Goal: Task Accomplishment & Management: Contribute content

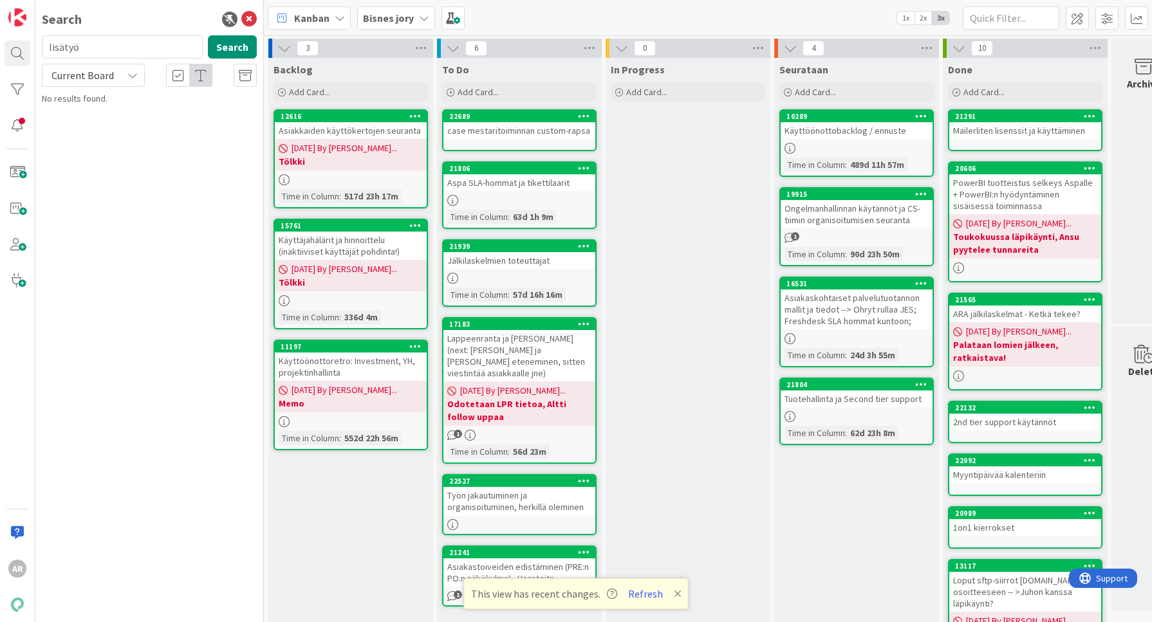
click at [381, 10] on div "Bisnes jory" at bounding box center [396, 17] width 78 height 23
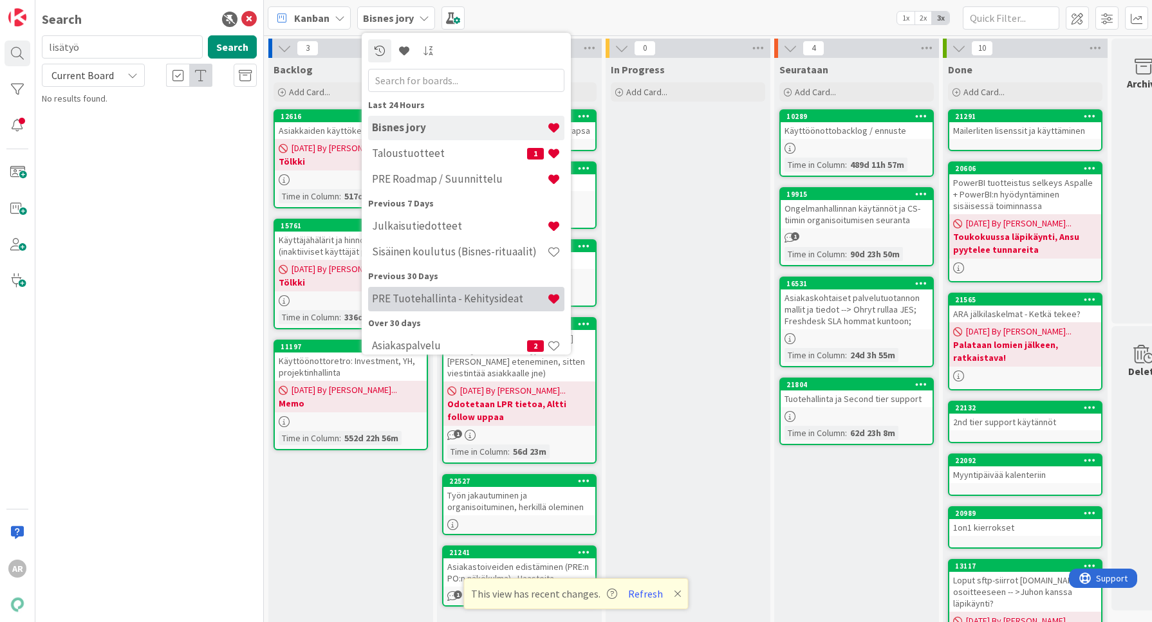
click at [478, 298] on h4 "PRE Tuotehallinta - Kehitysideat" at bounding box center [459, 298] width 175 height 13
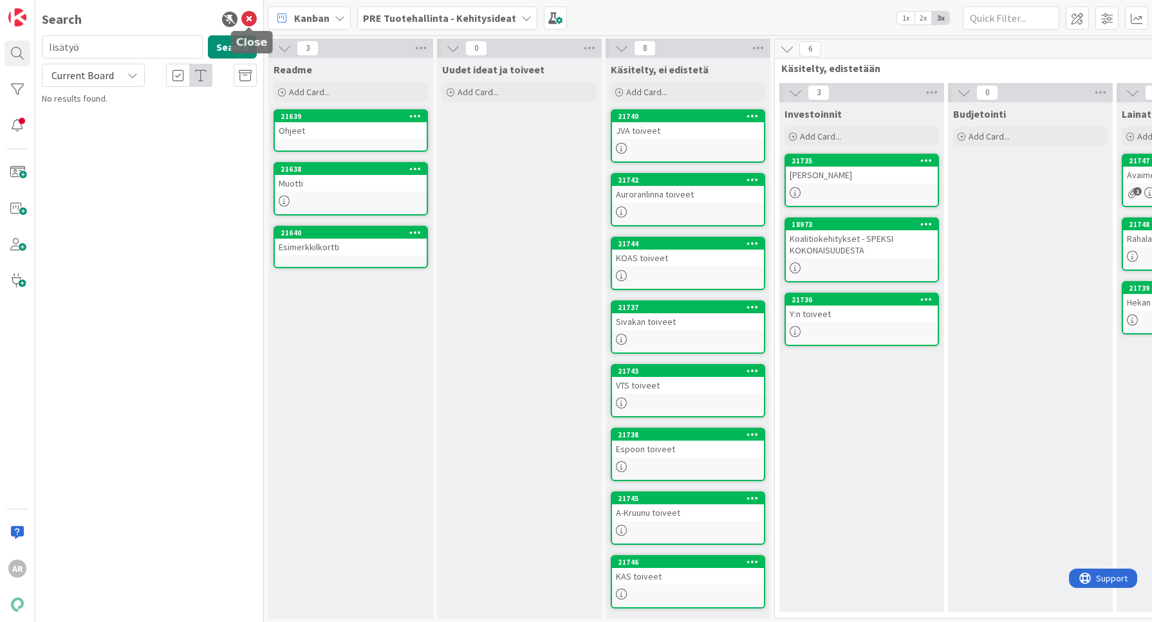
click at [250, 16] on icon at bounding box center [248, 19] width 15 height 15
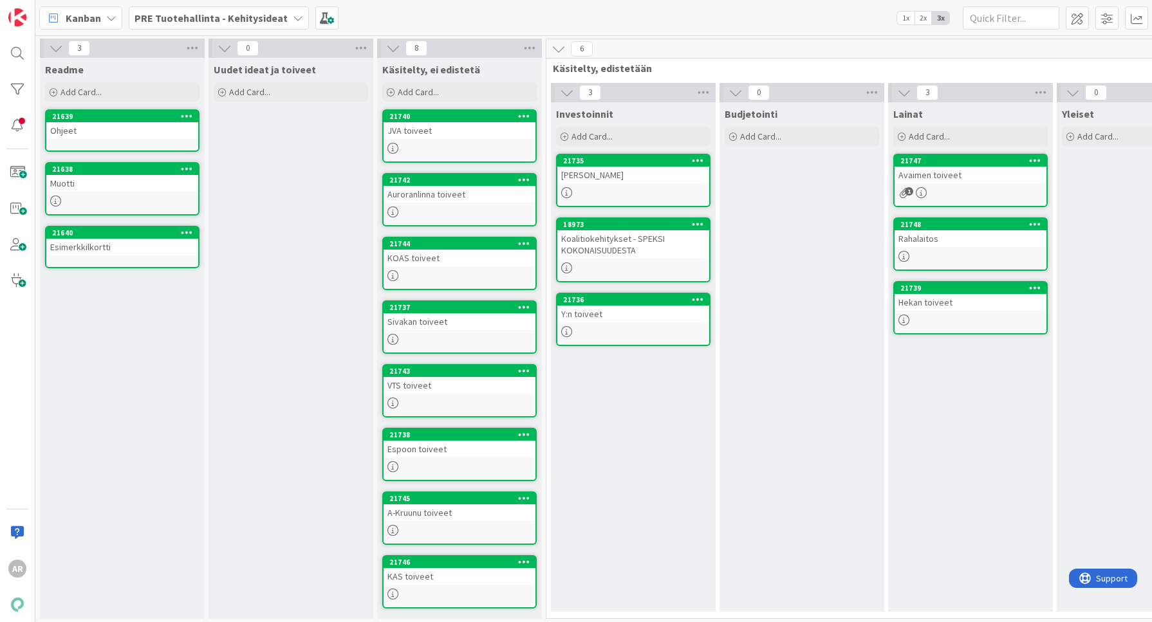
click at [120, 191] on link "21638 [PERSON_NAME]" at bounding box center [122, 188] width 154 height 53
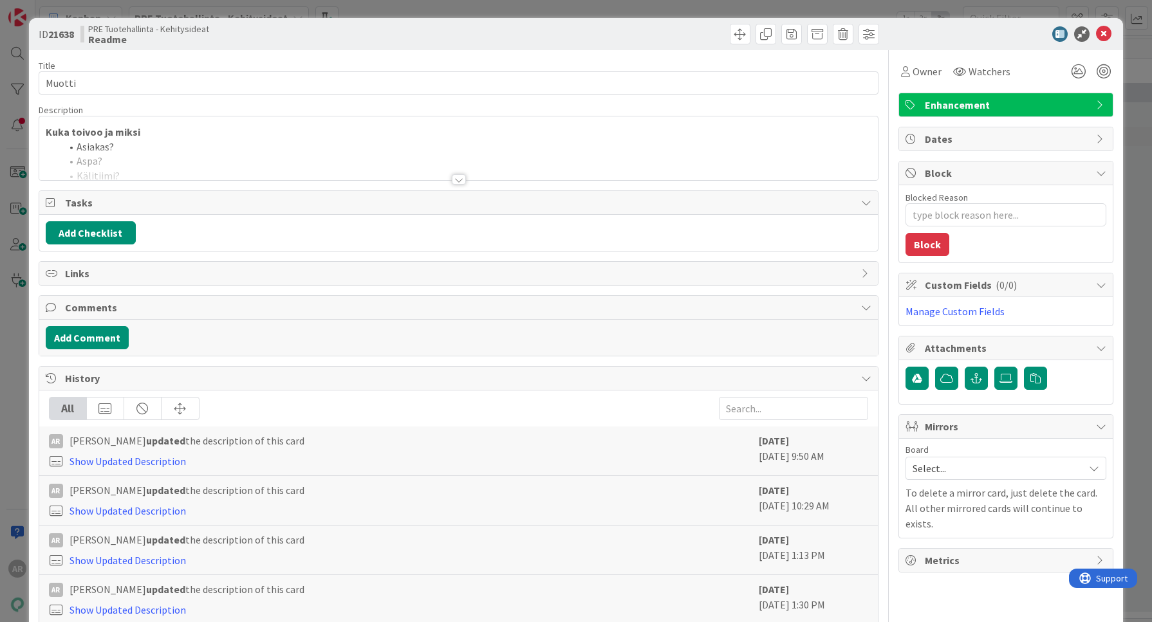
click at [452, 175] on div at bounding box center [459, 179] width 14 height 10
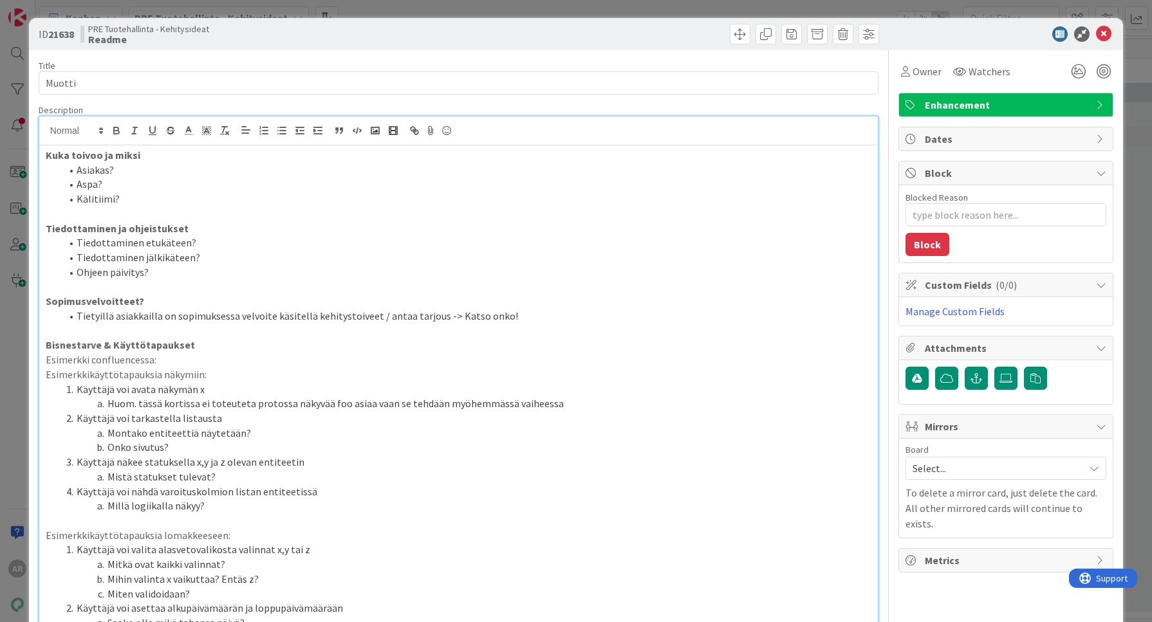
click at [127, 301] on strong "Sopimusvelvoitteet?" at bounding box center [95, 301] width 98 height 13
click at [120, 154] on strong "Kuka toivoo ja miksi" at bounding box center [93, 155] width 95 height 13
click at [277, 215] on p at bounding box center [459, 214] width 827 height 15
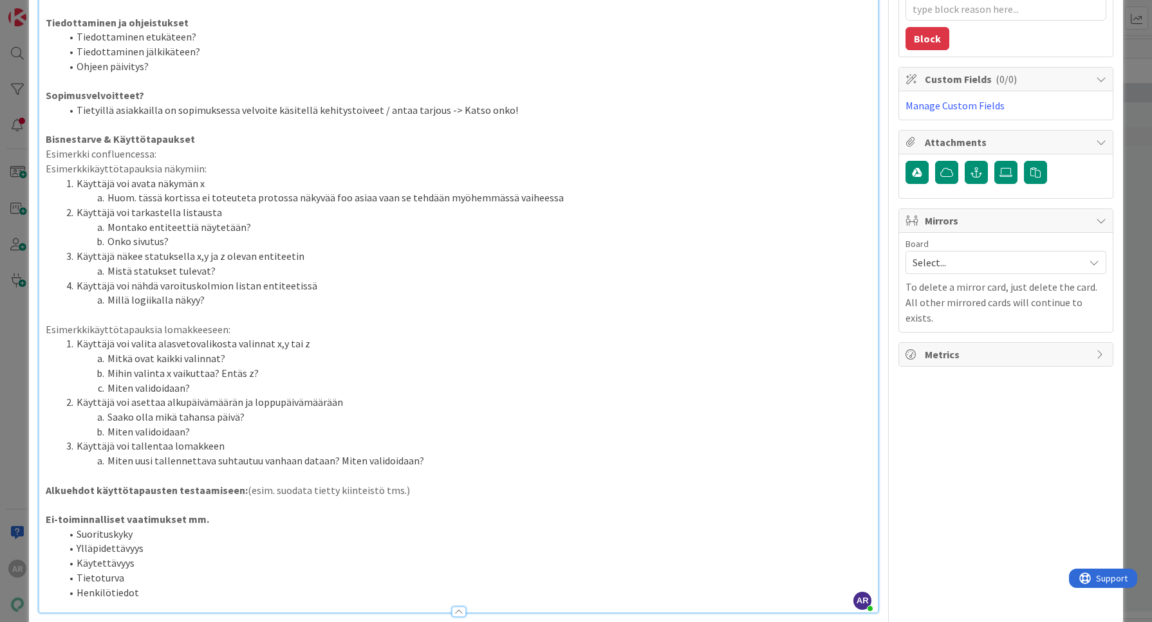
scroll to position [322, 0]
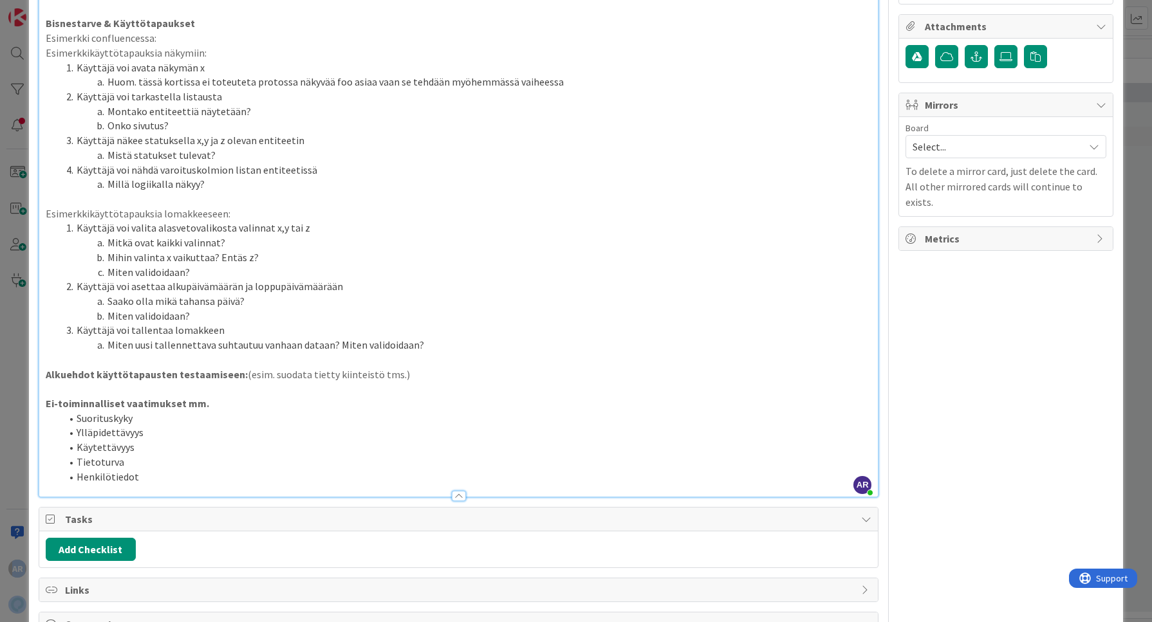
click at [0, 343] on html "AR Kanban PRE Tuotehallinta - Kehitysideat 1x 2x 3x 3 Readme Add Card... 21639 …" at bounding box center [576, 311] width 1152 height 622
click at [19, 372] on div "ID 21638 PRE Tuotehallinta - Kehitysideat Readme Title 6 / 128 Muotti Descripti…" at bounding box center [576, 311] width 1152 height 622
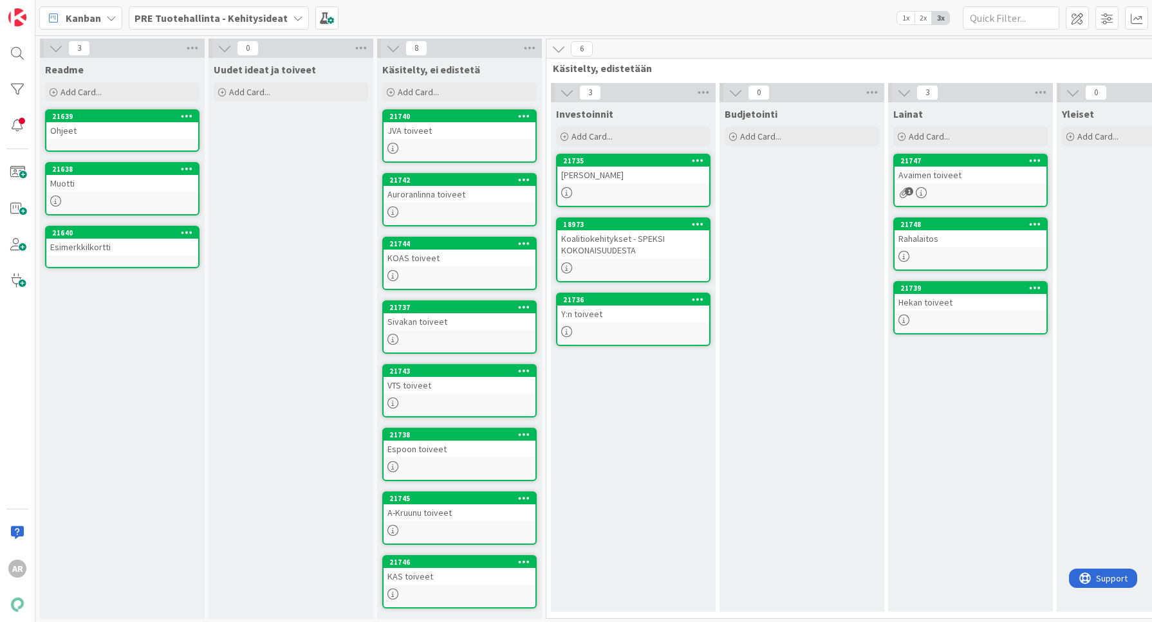
click at [219, 12] on b "PRE Tuotehallinta - Kehitysideat" at bounding box center [211, 18] width 153 height 13
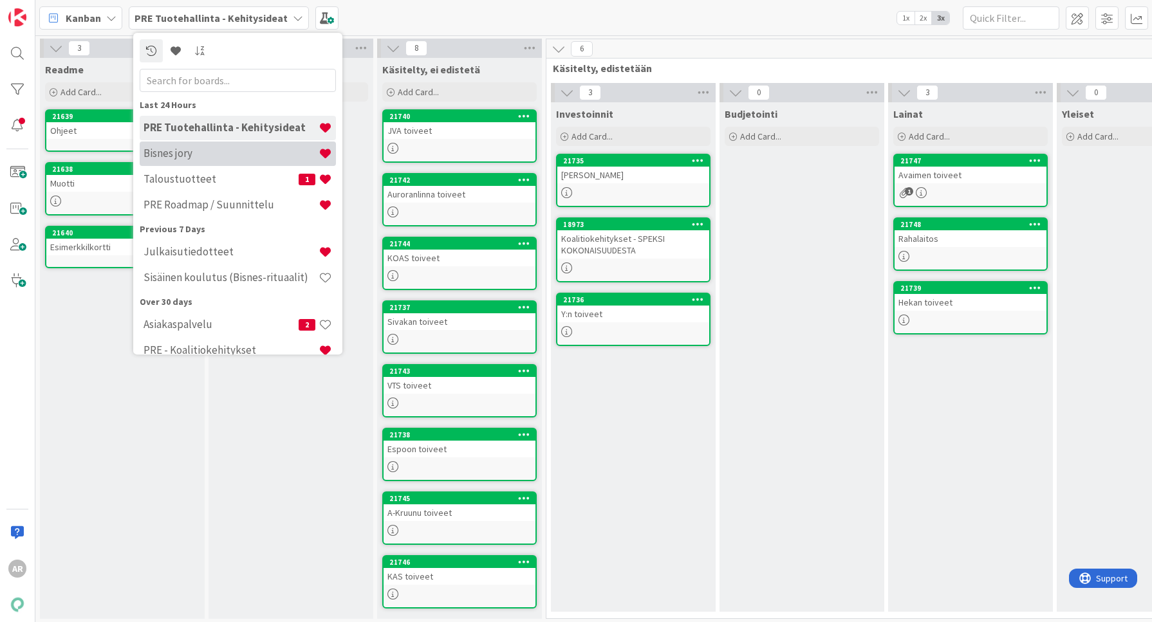
click at [216, 153] on h4 "Bisnes jory" at bounding box center [231, 153] width 175 height 13
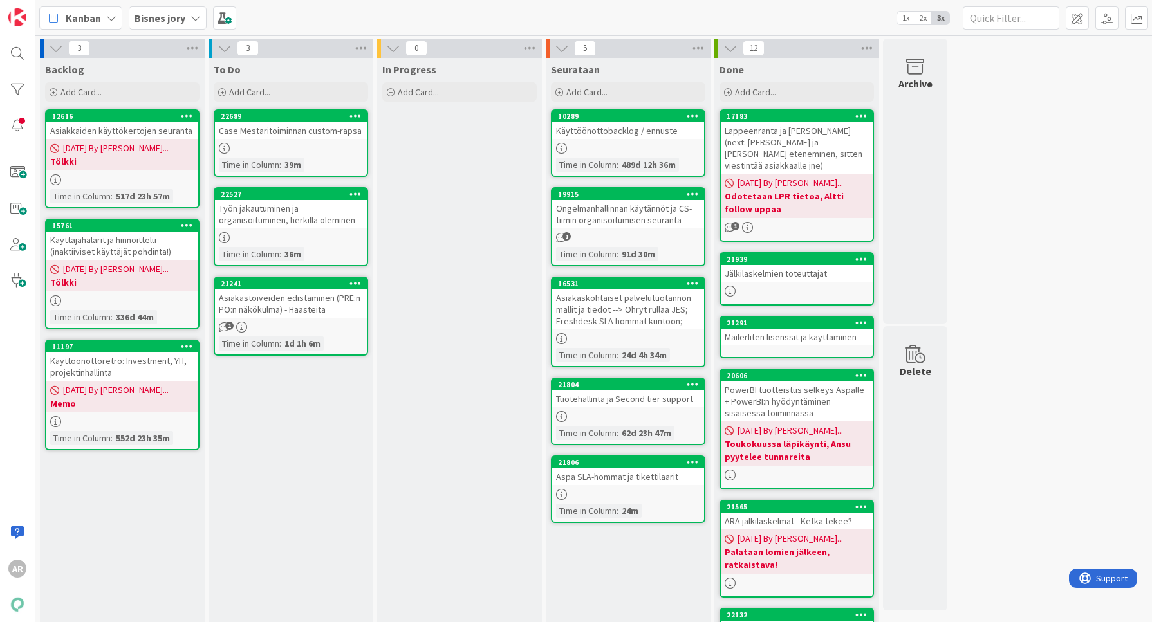
click at [313, 308] on div "Asiakastoiveiden edistäminen (PRE:n PO:n näkökulma) - Haasteita" at bounding box center [291, 304] width 152 height 28
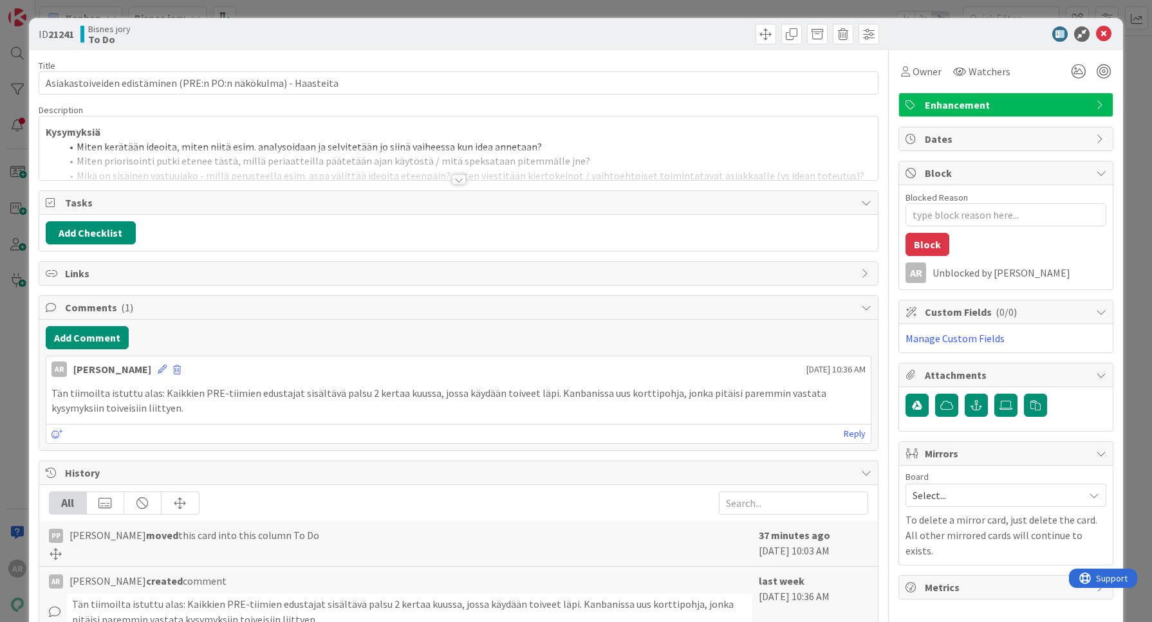
click at [456, 178] on div at bounding box center [459, 179] width 14 height 10
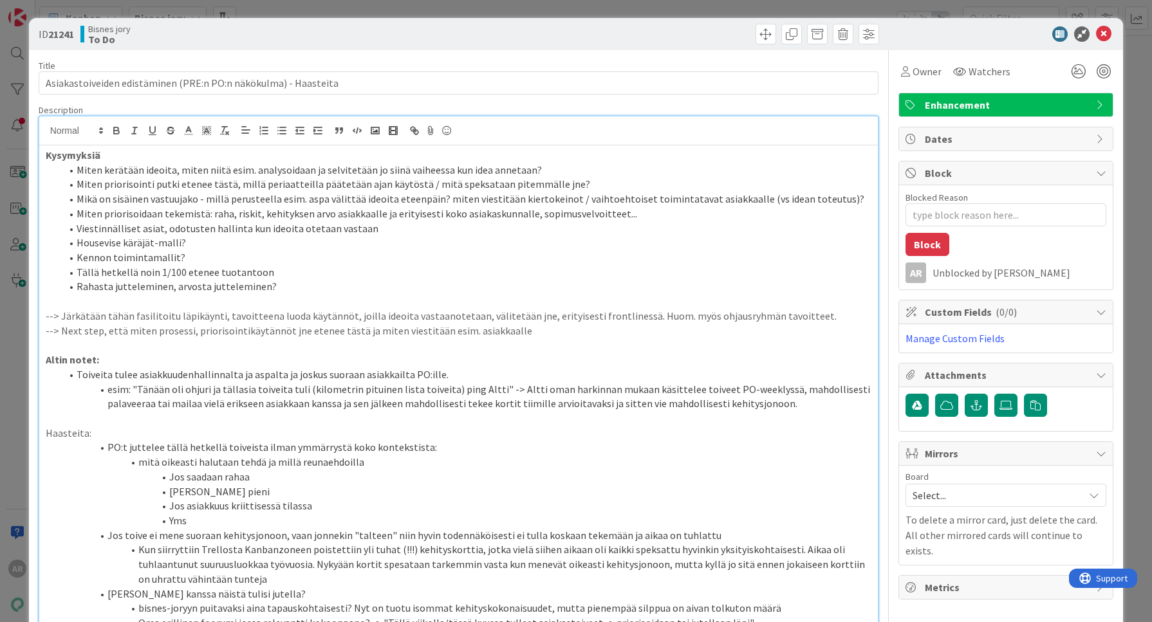
click at [10, 406] on div "ID 21241 Bisnes jory To Do Title 63 / 128 Asiakastoiveiden edistäminen (PRE:n P…" at bounding box center [576, 311] width 1152 height 622
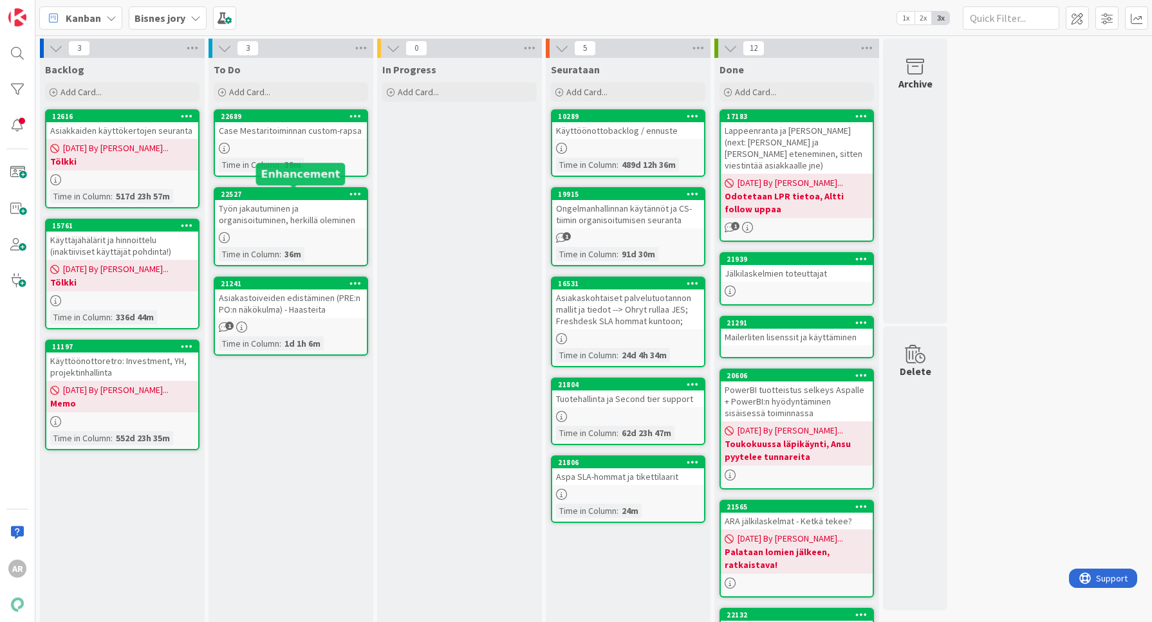
click at [321, 133] on div "Case Mestaritoiminnan custom-rapsa" at bounding box center [291, 130] width 152 height 17
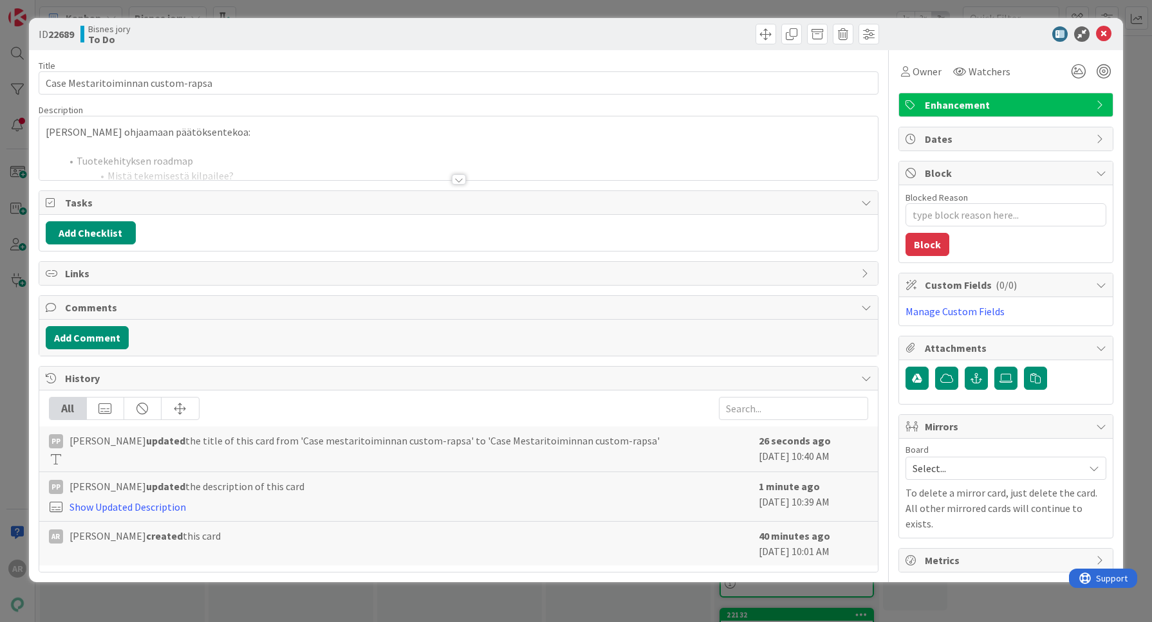
click at [314, 178] on div at bounding box center [458, 163] width 839 height 33
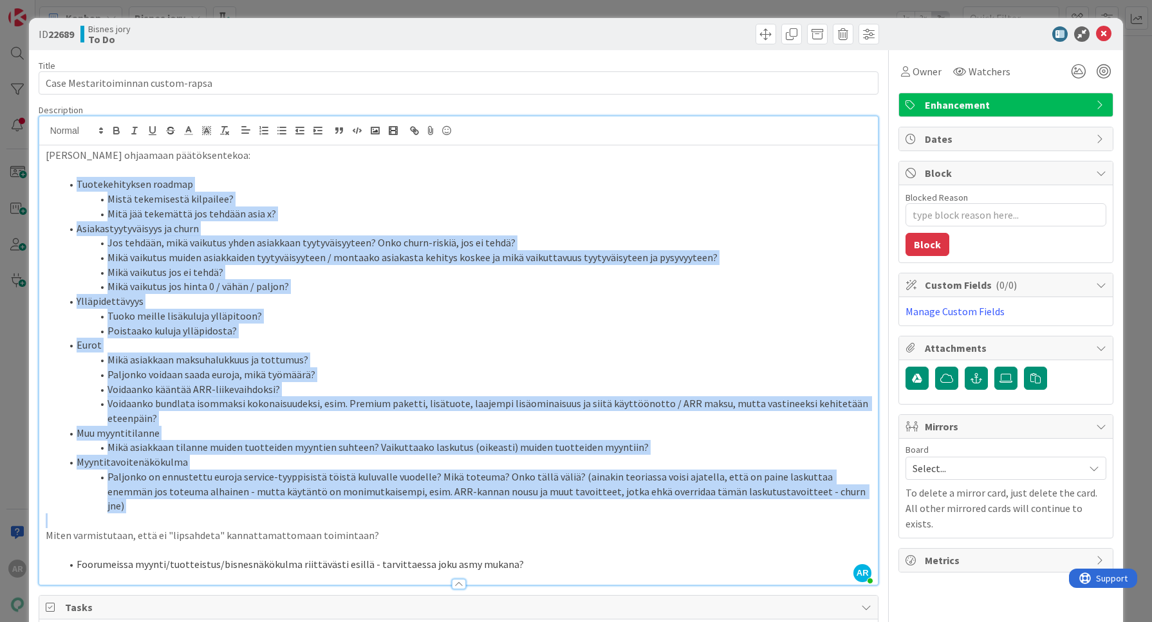
drag, startPoint x: 62, startPoint y: 179, endPoint x: 863, endPoint y: 501, distance: 863.0
click at [863, 501] on div "[PERSON_NAME] ohjaamaan päätöksentekoa: Tuotekehityksen roadmap Mistä tekemises…" at bounding box center [458, 365] width 839 height 440
copy ol "Loremipsumdolor sitamet Conse adipiscinge seddoeius? Temp inc utlaboree dol mag…"
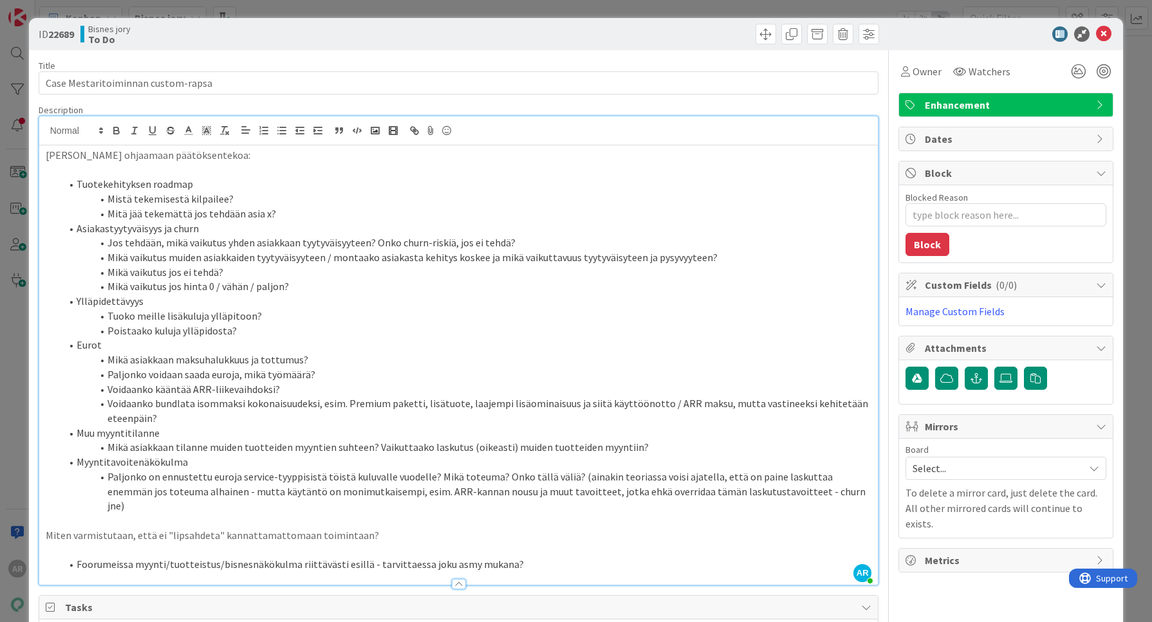
click at [9, 425] on div "ID 22689 Bisnes jory To Do Title 34 / 128 Case Mestaritoiminnan custom-rapsa De…" at bounding box center [576, 311] width 1152 height 622
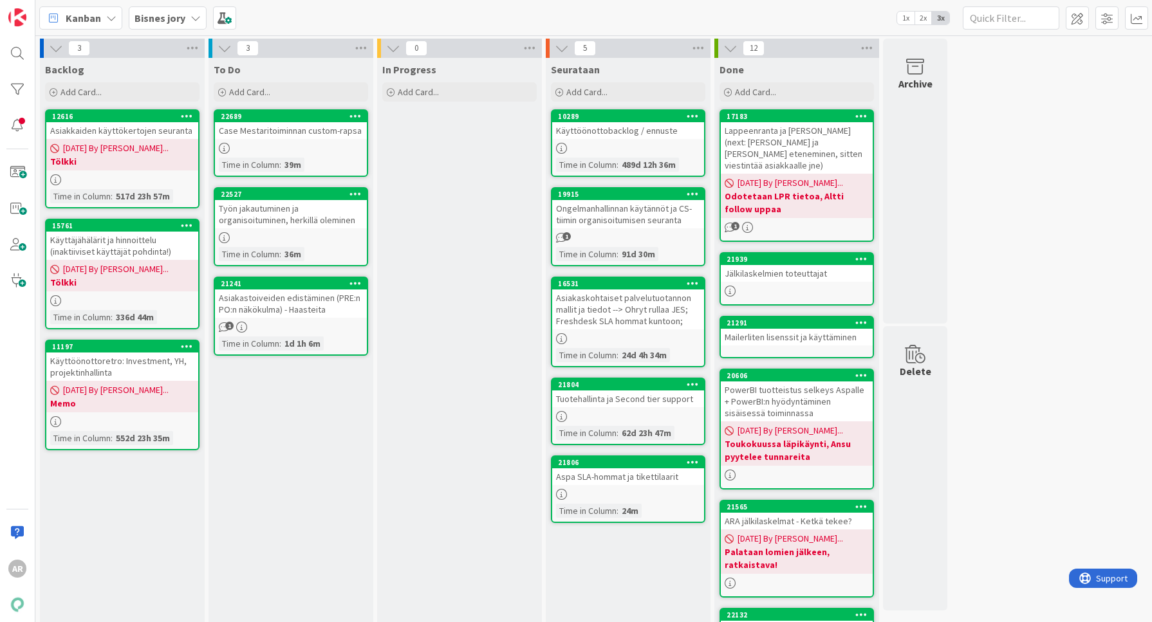
click at [166, 7] on div "Bisnes jory" at bounding box center [168, 17] width 78 height 23
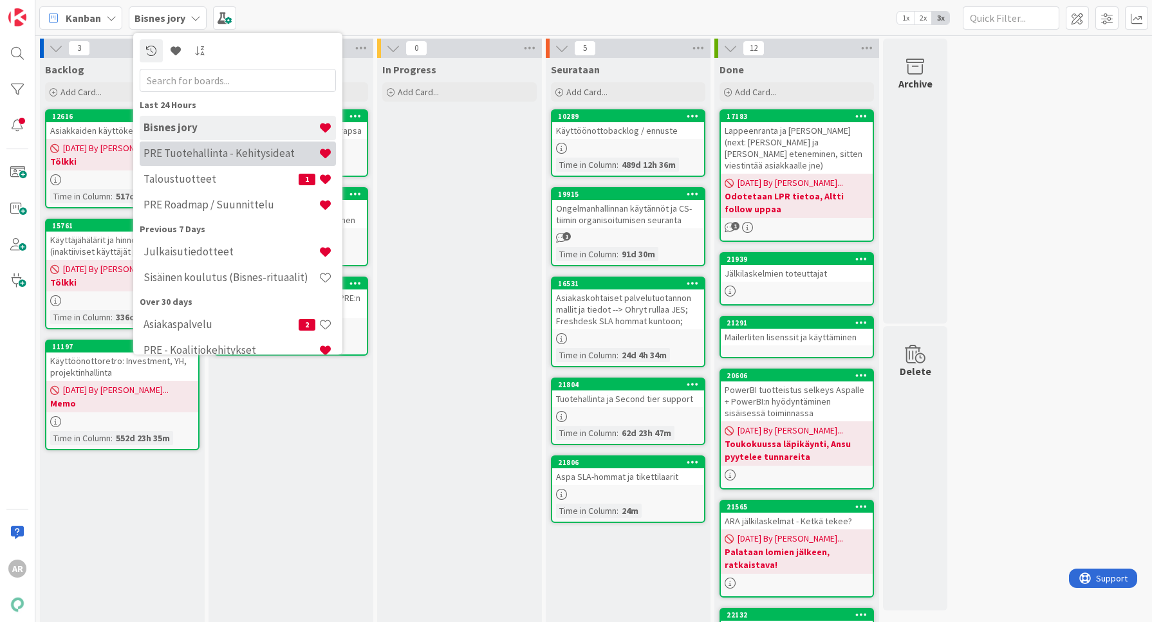
click at [230, 153] on h4 "PRE Tuotehallinta - Kehitysideat" at bounding box center [231, 153] width 175 height 13
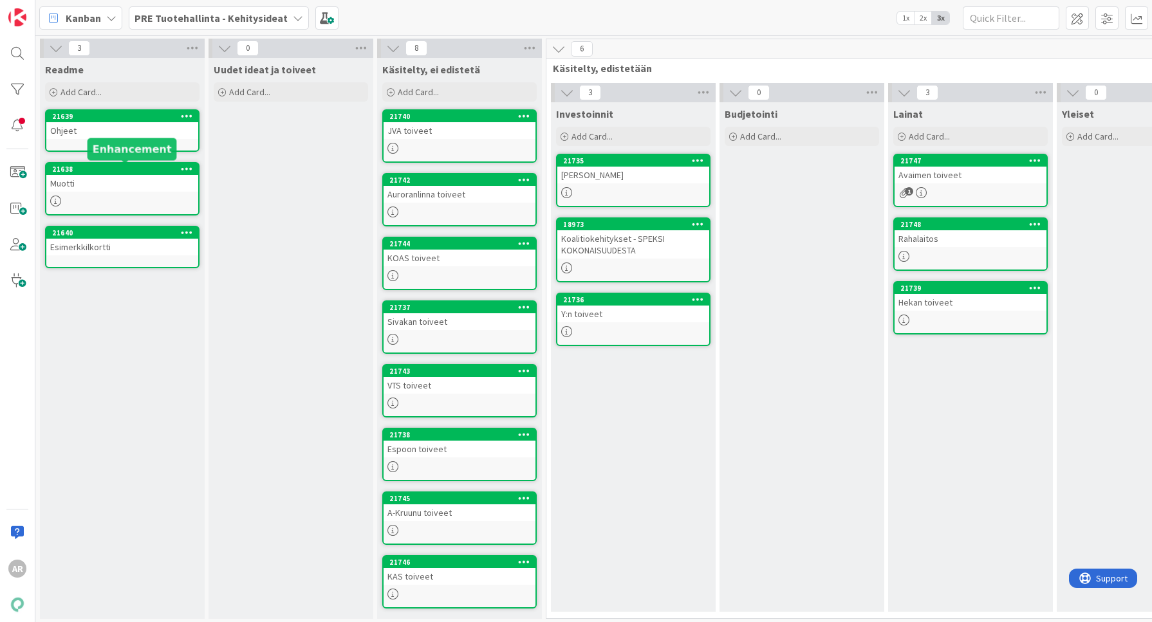
click at [151, 183] on div "Muotti" at bounding box center [122, 183] width 152 height 17
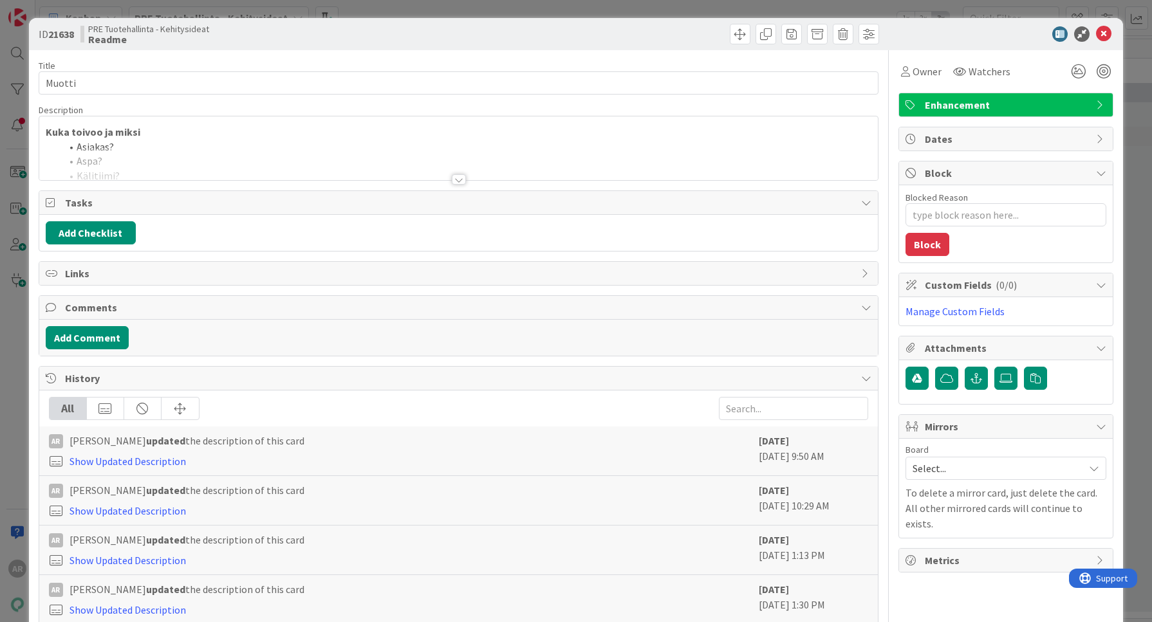
click at [312, 176] on div at bounding box center [458, 163] width 839 height 33
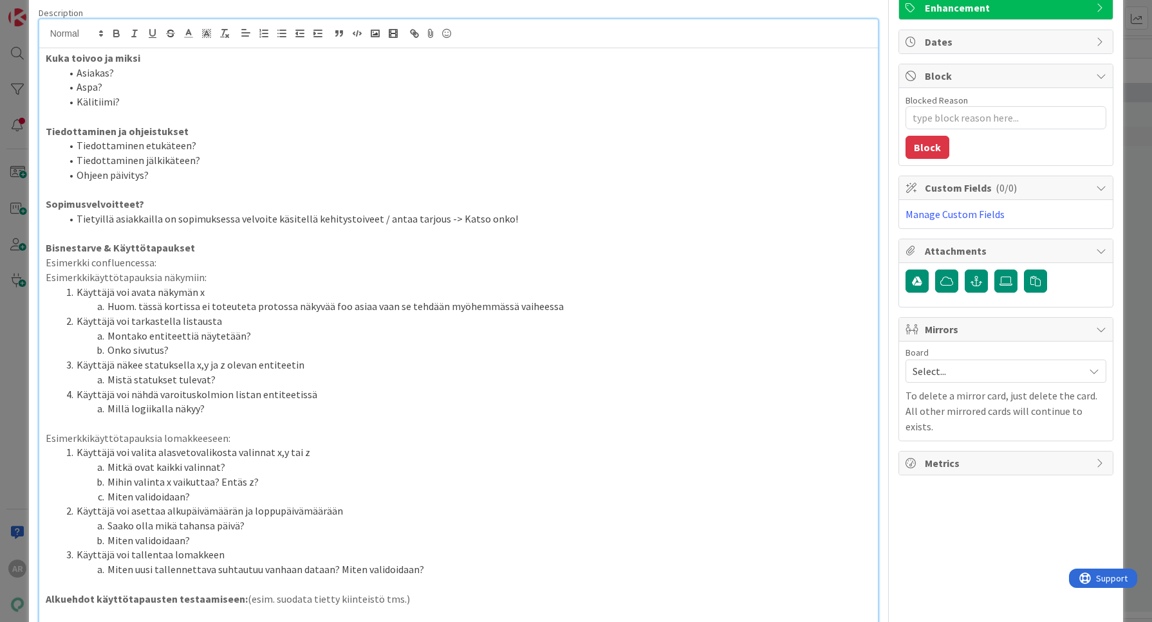
scroll to position [62, 0]
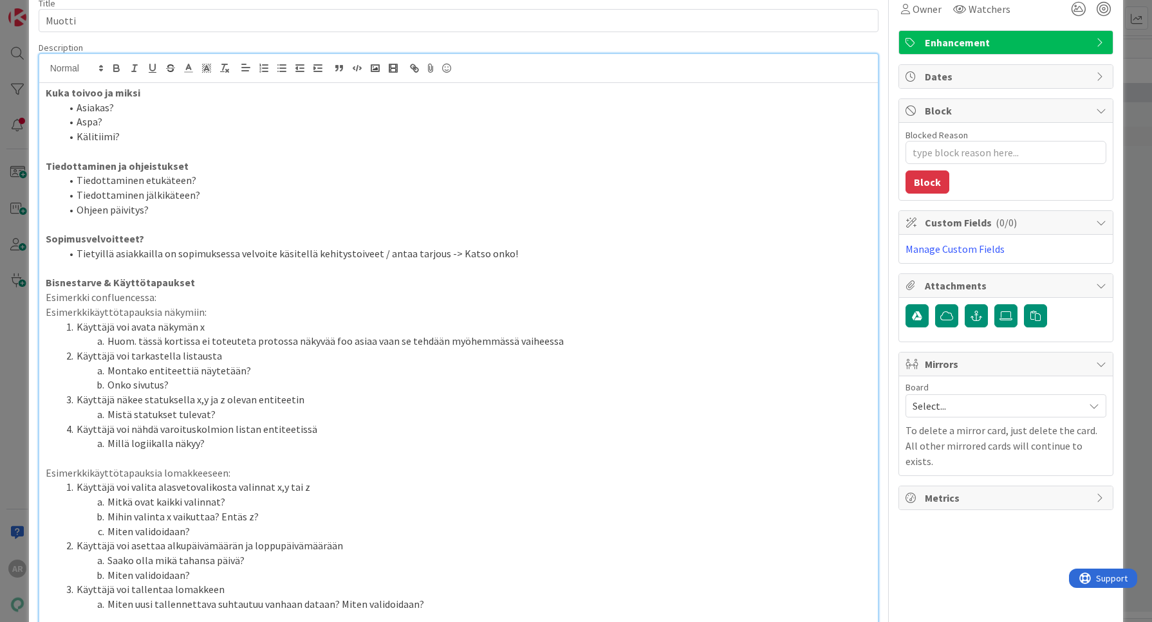
click at [46, 88] on strong "Kuka toivoo ja miksi" at bounding box center [93, 92] width 95 height 13
click at [167, 134] on li "Kälitiimi?" at bounding box center [466, 136] width 811 height 15
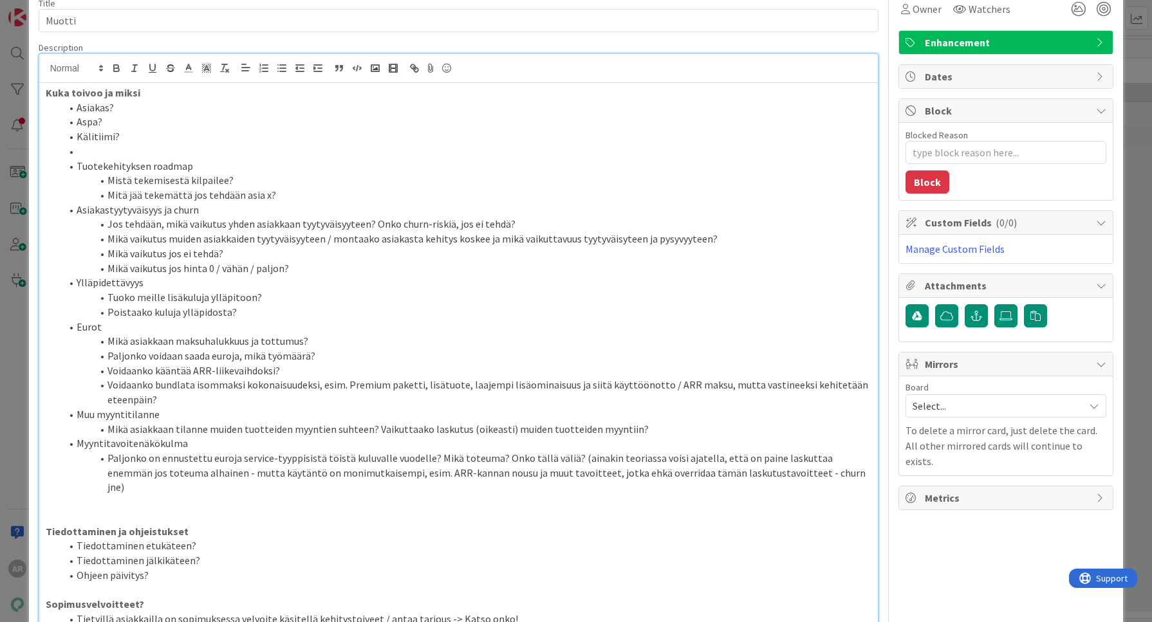
click at [84, 154] on li at bounding box center [466, 151] width 811 height 15
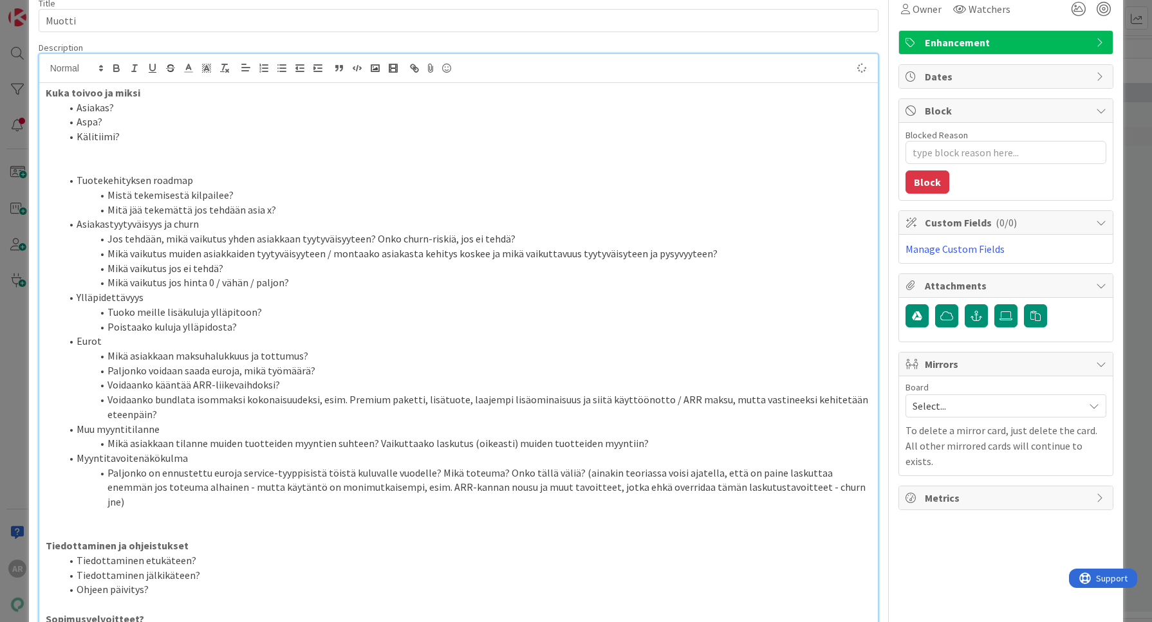
type textarea "x"
click at [44, 92] on div "Kuka toivoo ja miksi Asiakas? Aspa? Kälitiimi? Tuotekehityksen roadmap Mistä te…" at bounding box center [458, 610] width 839 height 1054
drag, startPoint x: 133, startPoint y: 134, endPoint x: 30, endPoint y: 91, distance: 112.3
click at [105, 156] on p at bounding box center [459, 151] width 827 height 15
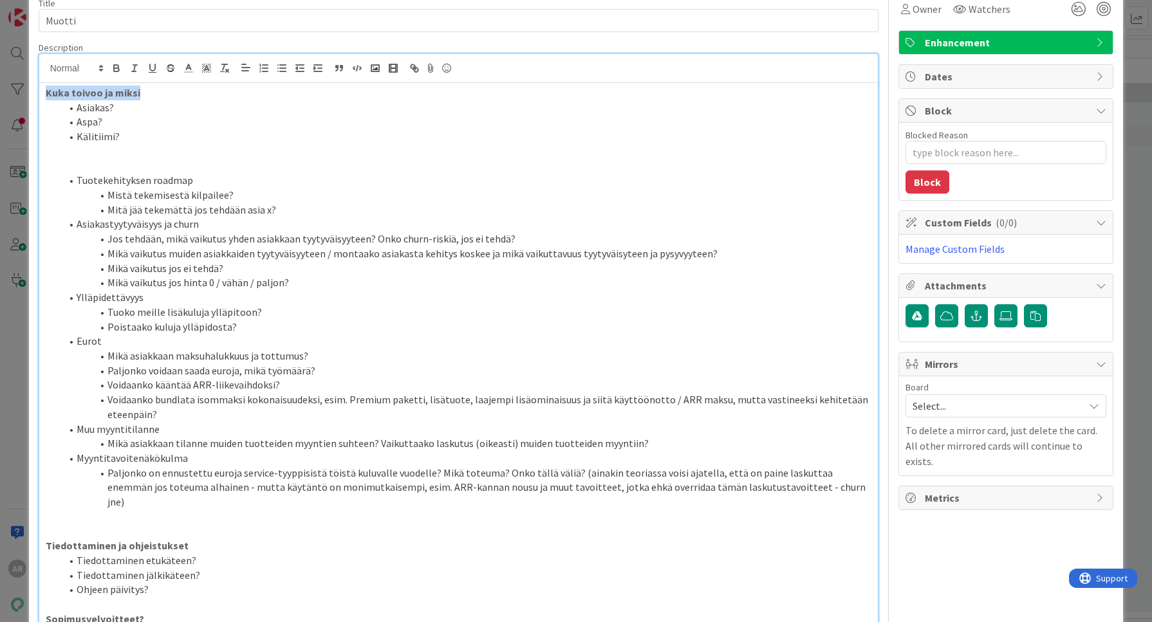
drag, startPoint x: 144, startPoint y: 89, endPoint x: -3, endPoint y: 81, distance: 147.0
click at [0, 81] on html "AR Kanban PRE Tuotehallinta - Kehitysideat 1x 2x 3x 3 Readme Add Card... 21639 …" at bounding box center [576, 311] width 1152 height 622
drag, startPoint x: 158, startPoint y: 126, endPoint x: 149, endPoint y: 127, distance: 9.1
click at [158, 126] on li "Aspa?" at bounding box center [466, 122] width 811 height 15
click at [43, 90] on div "Kuka toivoo ja miksi Asiakas? Aspa? Kälitiimi? Tuotekehityksen roadmap Mistä te…" at bounding box center [458, 610] width 839 height 1054
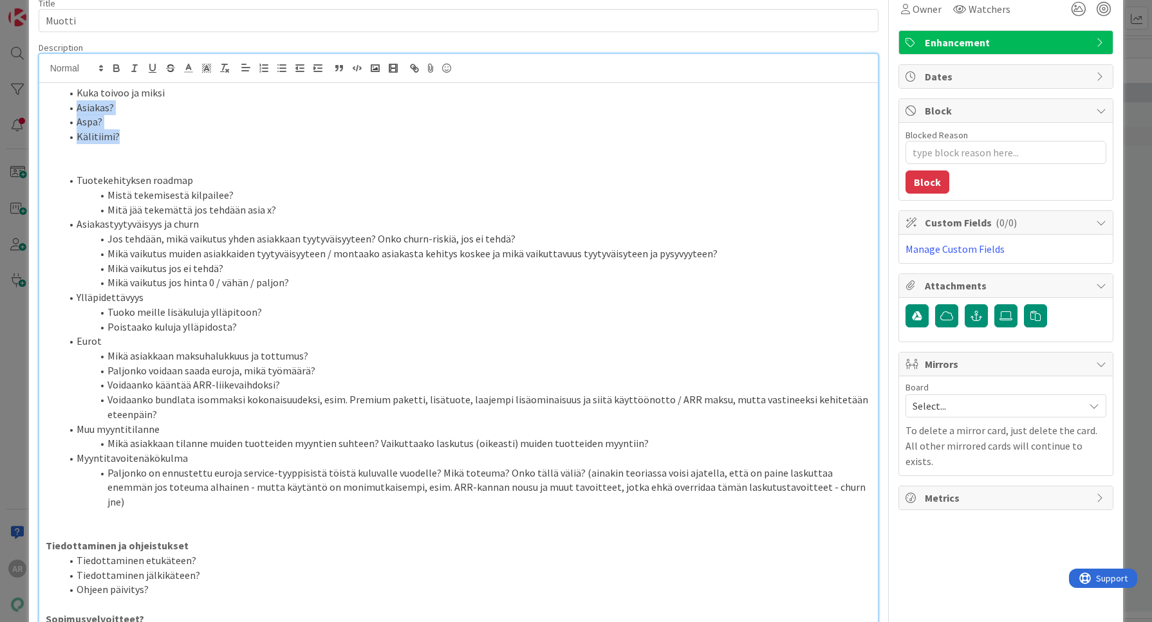
drag, startPoint x: 117, startPoint y: 138, endPoint x: 63, endPoint y: 108, distance: 62.0
click at [63, 108] on ol "Kuka toivoo ja miksi Asiakas? Aspa? Kälitiimi?" at bounding box center [459, 115] width 827 height 59
click at [270, 154] on p at bounding box center [459, 151] width 827 height 15
click at [115, 155] on p at bounding box center [459, 151] width 827 height 15
click at [113, 166] on p at bounding box center [459, 166] width 827 height 15
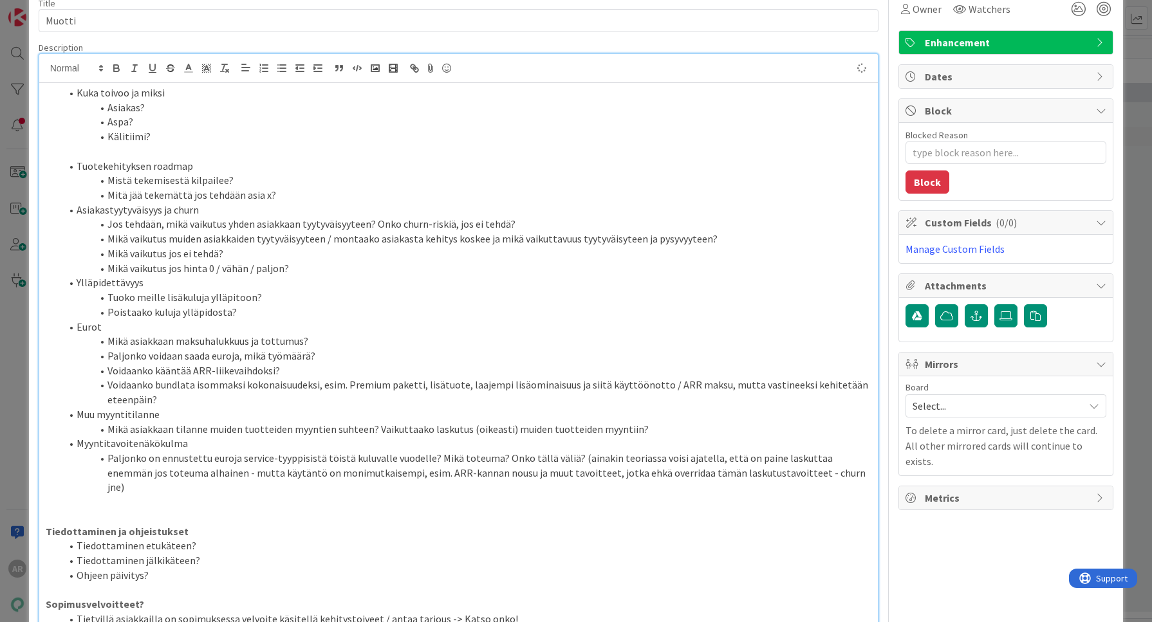
click at [77, 95] on span at bounding box center [77, 93] width 0 height 15
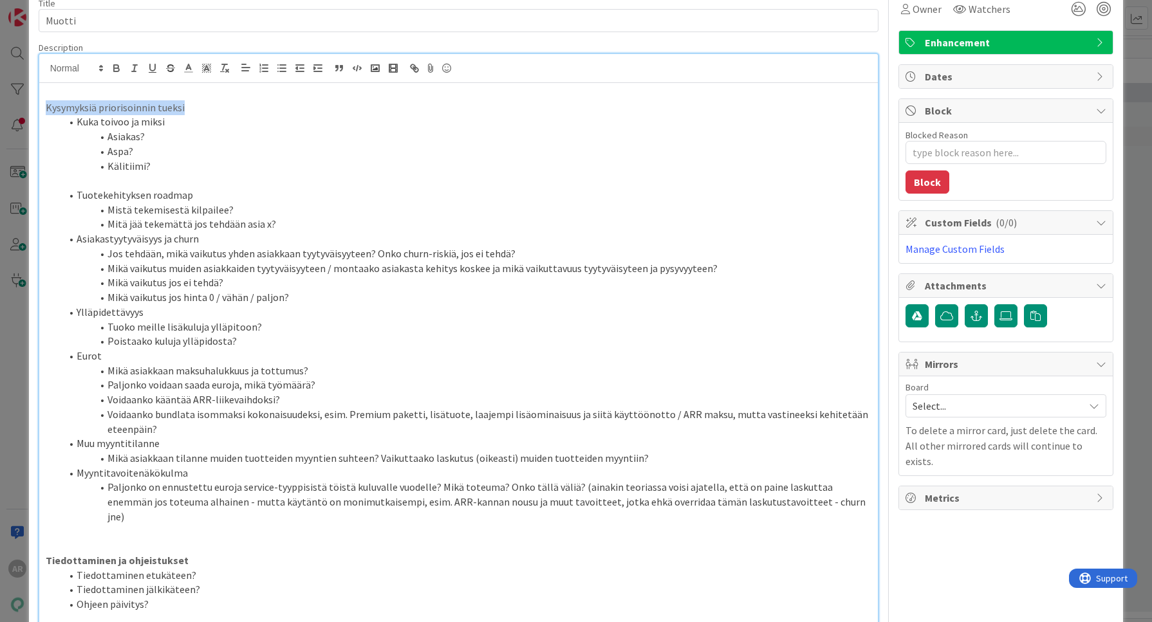
drag, startPoint x: 201, startPoint y: 105, endPoint x: 27, endPoint y: 106, distance: 174.5
click at [27, 106] on div "ID 21638 PRE Tuotehallinta - Kehitysideat Readme Title 6 / 128 Muotti Descripti…" at bounding box center [576, 311] width 1152 height 622
click at [224, 104] on p "Kysymyksiä priorisoinnin tueksi" at bounding box center [459, 107] width 827 height 15
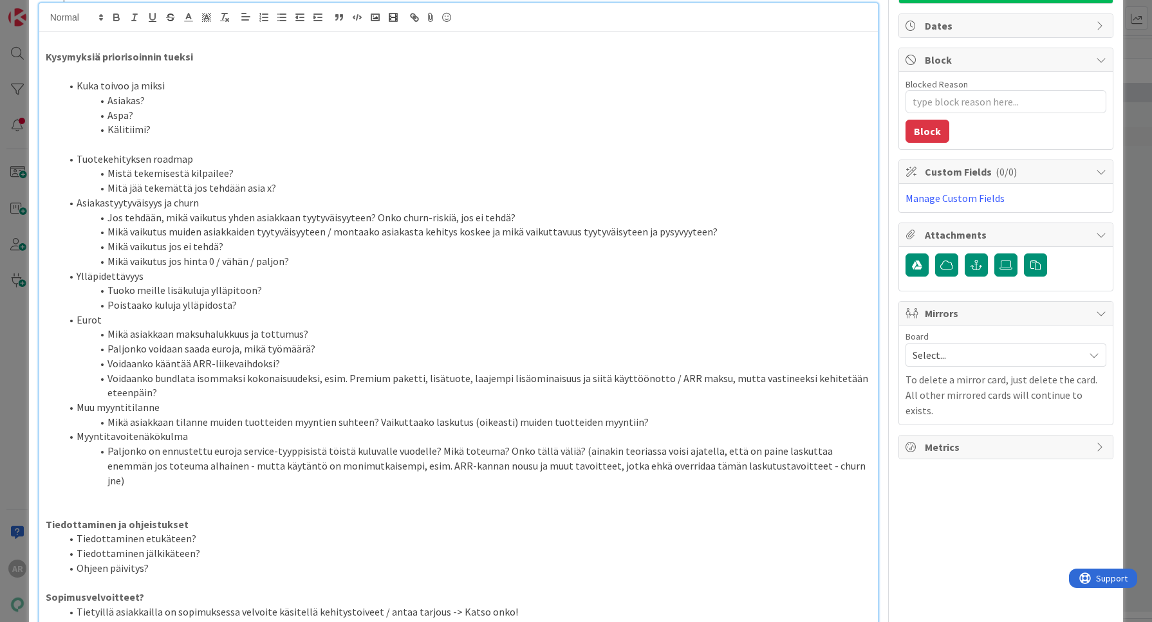
scroll to position [143, 0]
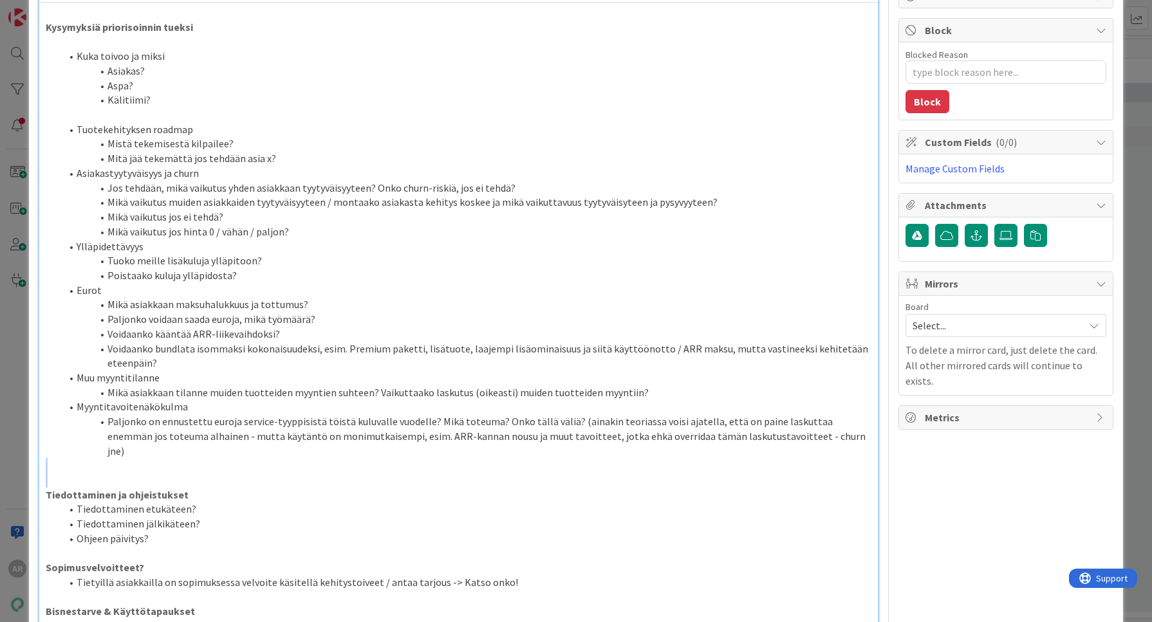
drag, startPoint x: 85, startPoint y: 456, endPoint x: 57, endPoint y: 456, distance: 28.3
click at [57, 456] on div "Kysymyksiä priorisoinnin tueksi Kuka toivoo ja miksi Asiakas? Aspa? Kälitiimi? …" at bounding box center [458, 544] width 839 height 1083
click at [66, 458] on p at bounding box center [459, 465] width 827 height 15
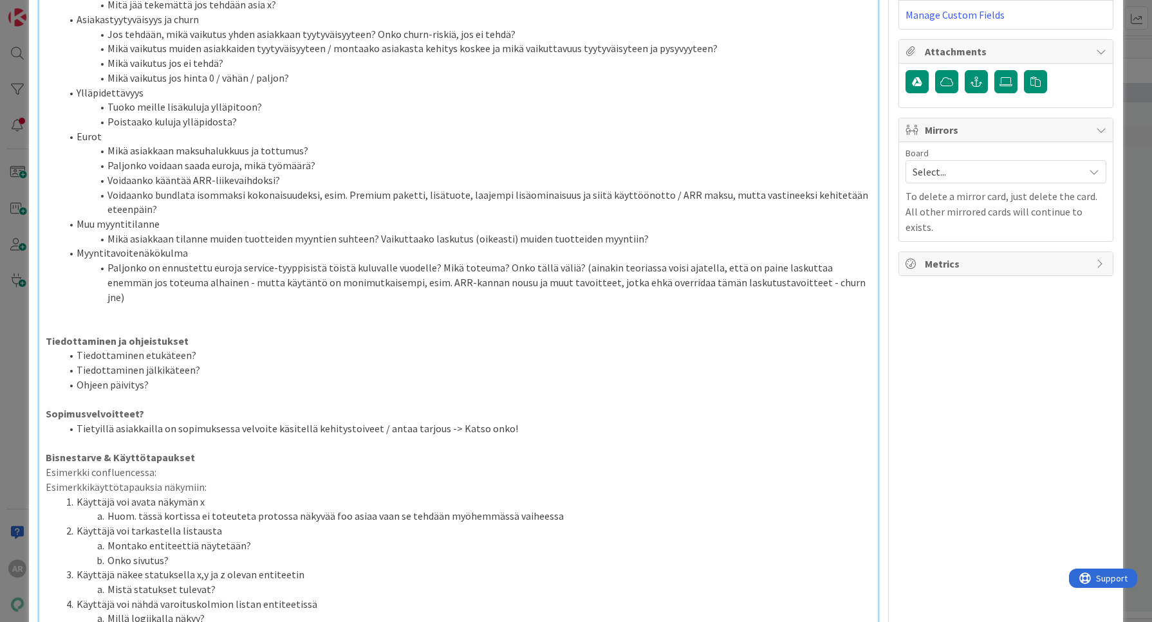
scroll to position [304, 0]
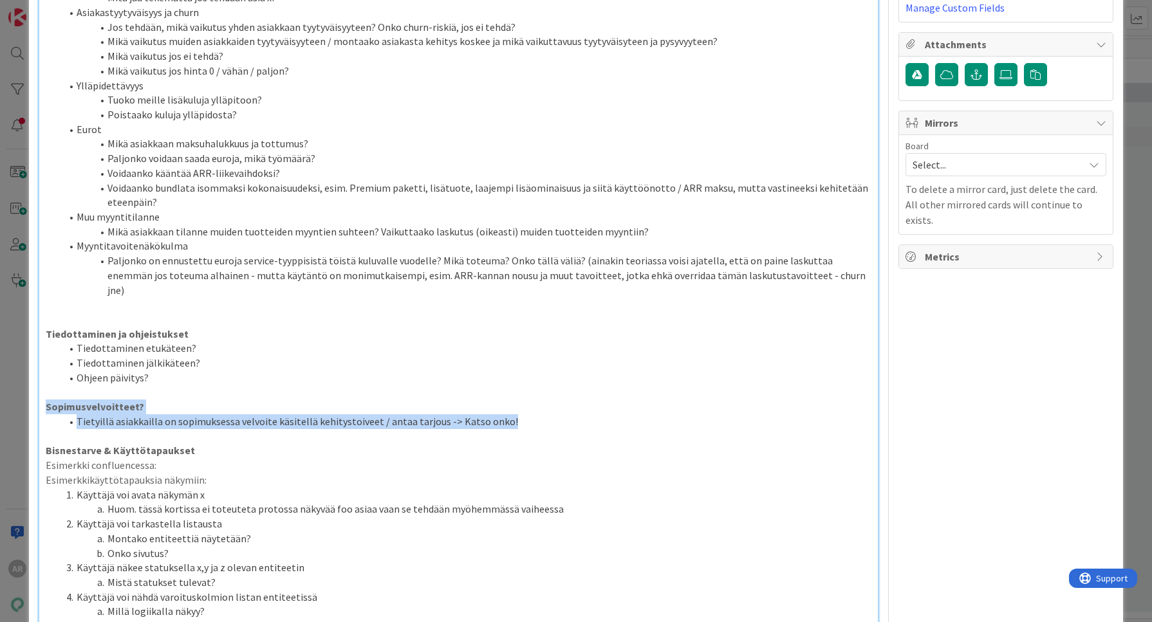
drag, startPoint x: 501, startPoint y: 404, endPoint x: 44, endPoint y: 396, distance: 457.7
click at [44, 396] on div "Kysymyksiä priorisoinnin tueksi Kuka toivoo ja miksi Asiakas? Aspa? Kälitiimi? …" at bounding box center [458, 383] width 839 height 1083
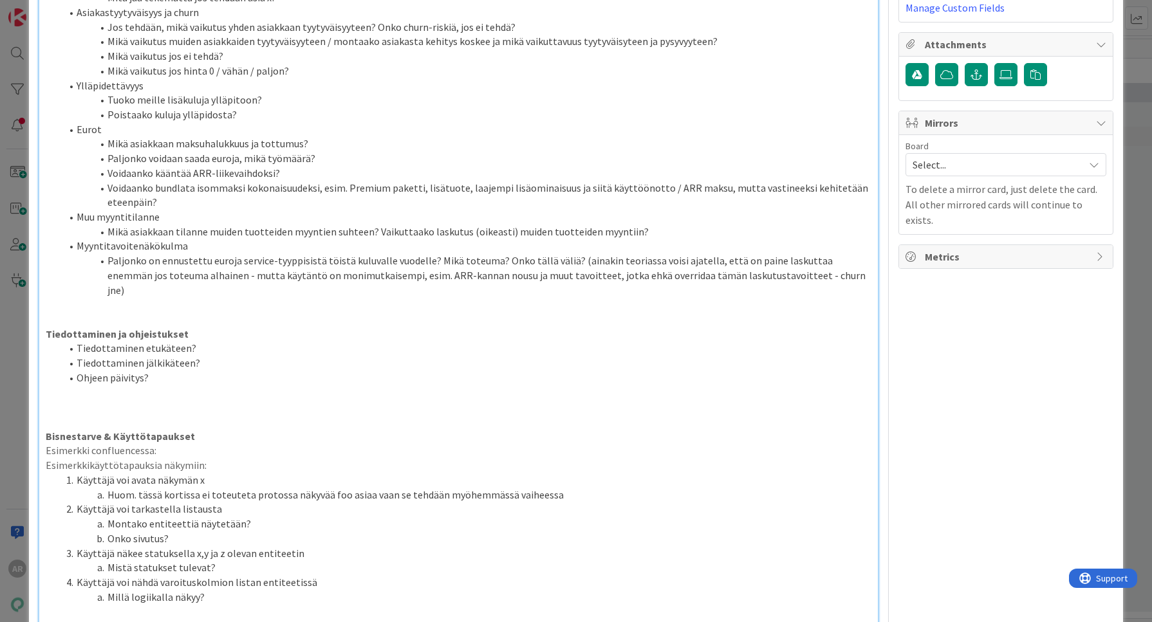
click at [94, 312] on p at bounding box center [459, 319] width 827 height 15
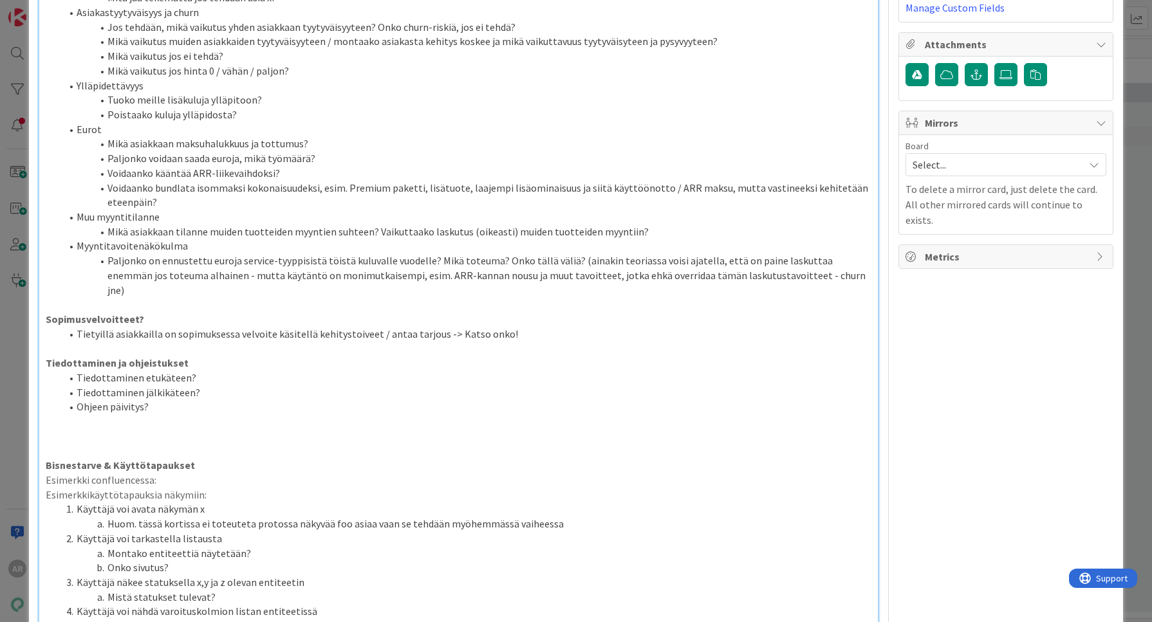
click at [151, 415] on p at bounding box center [459, 422] width 827 height 15
click at [140, 429] on p at bounding box center [459, 436] width 827 height 15
click at [44, 301] on div "Kysymyksiä priorisoinnin tueksi Kuka toivoo ja miksi Asiakas? Aspa? Kälitiimi? …" at bounding box center [458, 391] width 839 height 1098
click at [132, 444] on p at bounding box center [459, 451] width 827 height 15
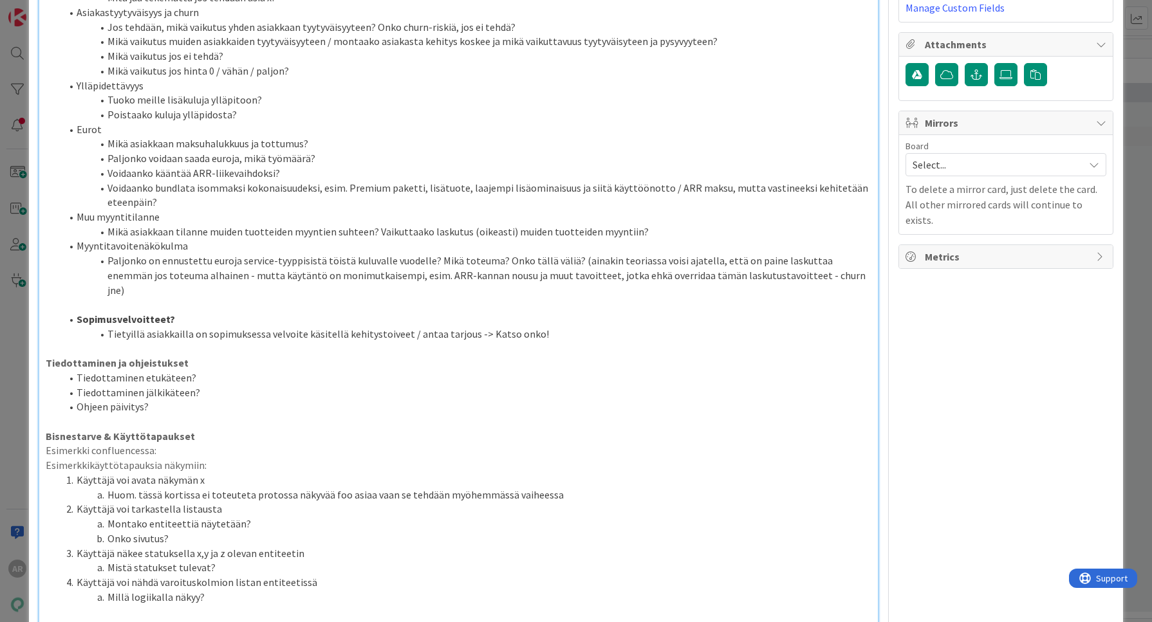
click at [76, 341] on p at bounding box center [459, 348] width 827 height 15
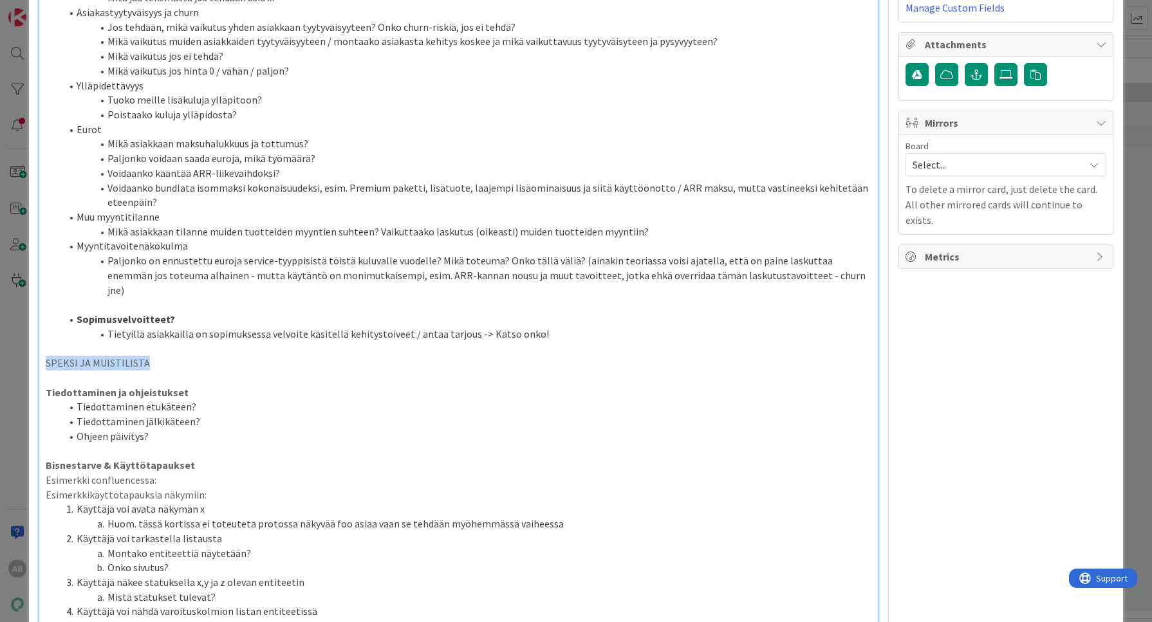
drag, startPoint x: 185, startPoint y: 350, endPoint x: 15, endPoint y: 346, distance: 170.0
click at [15, 346] on div "ID 21638 PRE Tuotehallinta - Kehitysideat Readme Title 6 / 128 Muotti Descripti…" at bounding box center [576, 311] width 1152 height 622
click at [346, 400] on li "Tiedottaminen etukäteen?" at bounding box center [466, 407] width 811 height 15
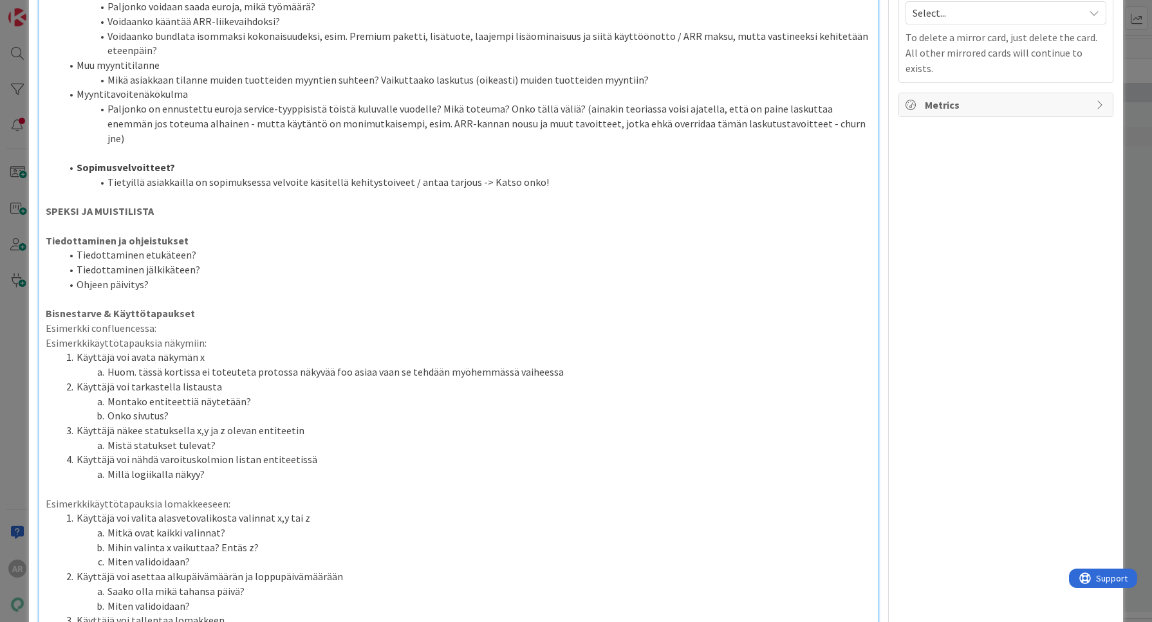
scroll to position [384, 0]
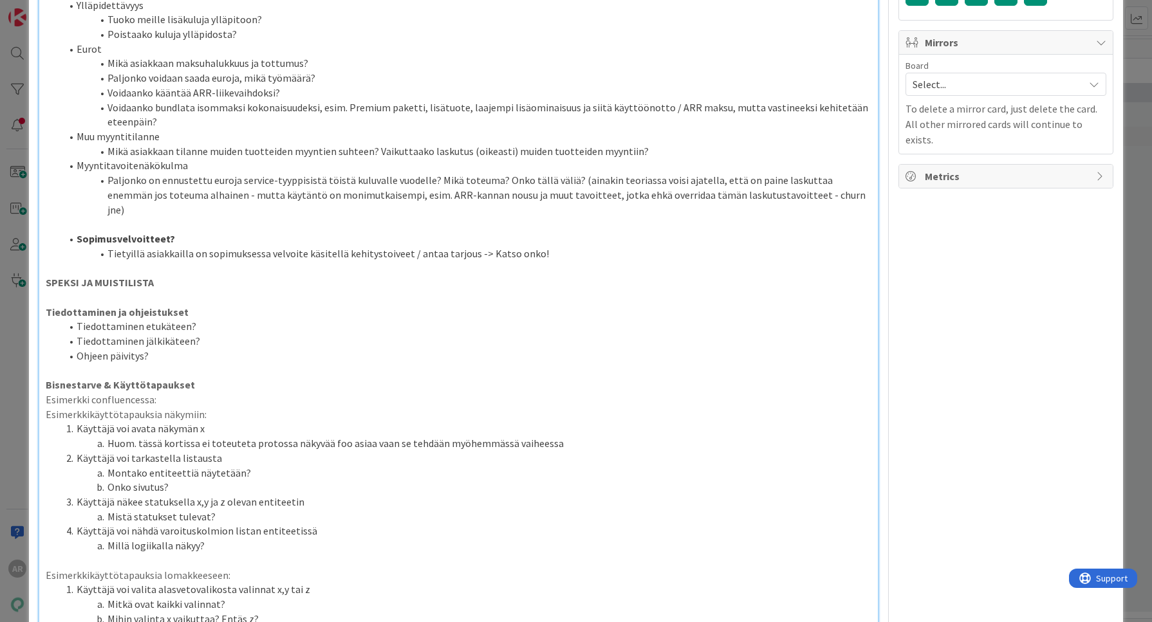
click at [130, 276] on strong "SPEKSI JA MUISTILISTA" at bounding box center [100, 282] width 108 height 13
drag, startPoint x: 192, startPoint y: 337, endPoint x: 32, endPoint y: 287, distance: 167.2
click at [32, 288] on div "ID 21638 PRE Tuotehallinta - Kehitysideat Readme Title 6 / 128 Muotti Descripti…" at bounding box center [576, 512] width 1095 height 1757
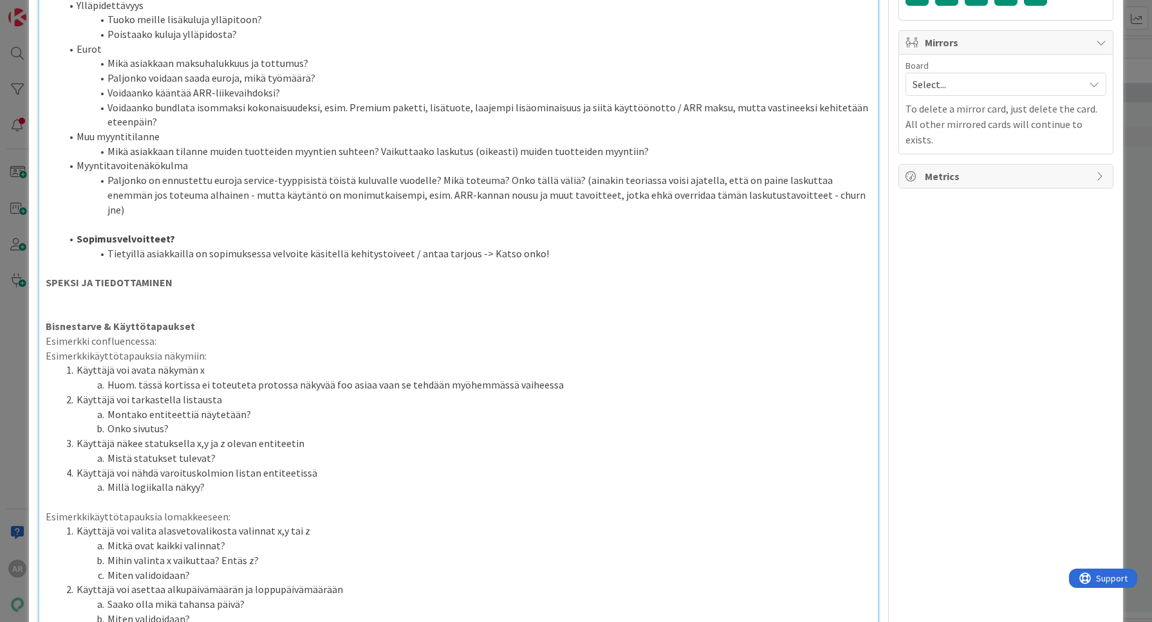
click at [111, 290] on p at bounding box center [459, 297] width 827 height 15
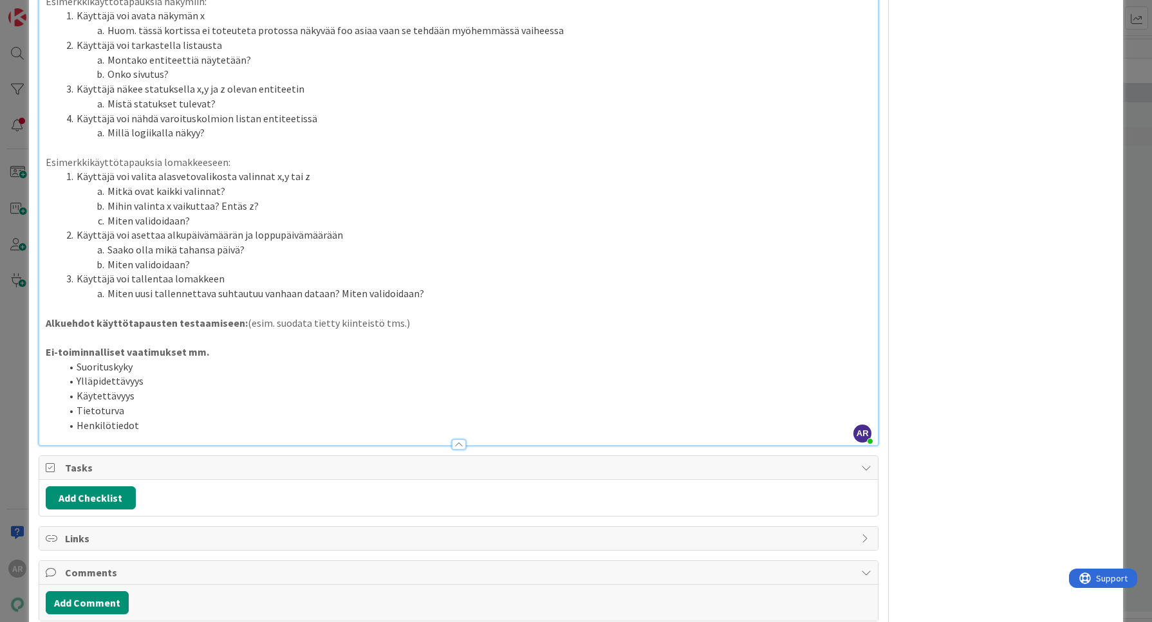
scroll to position [787, 0]
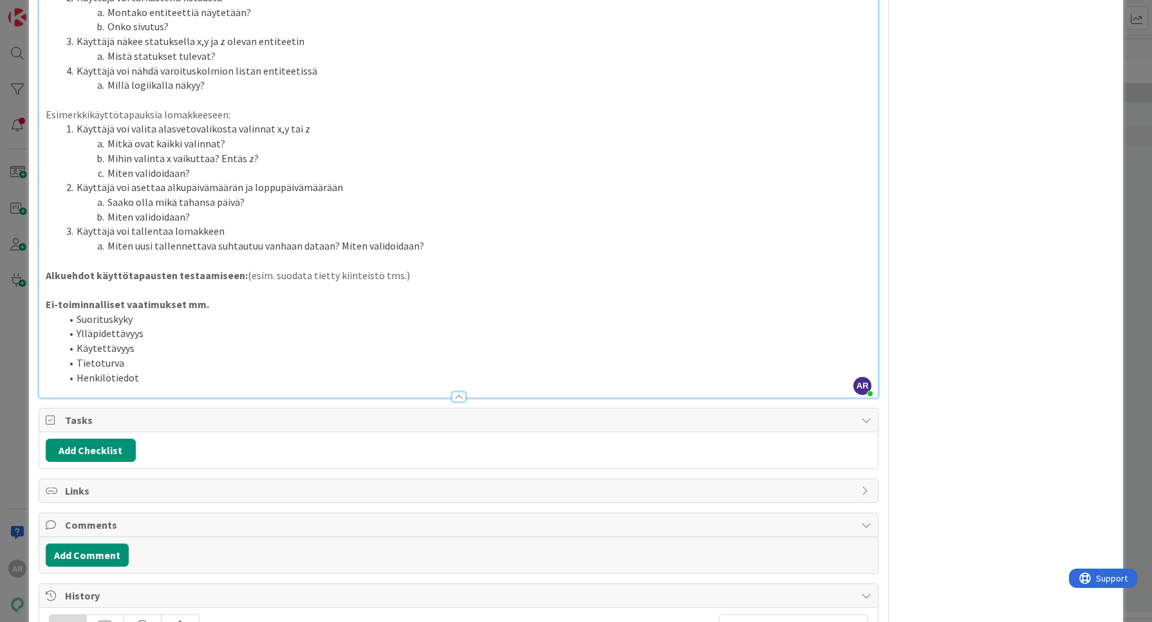
click at [179, 371] on li "Henkilötiedot" at bounding box center [466, 378] width 811 height 15
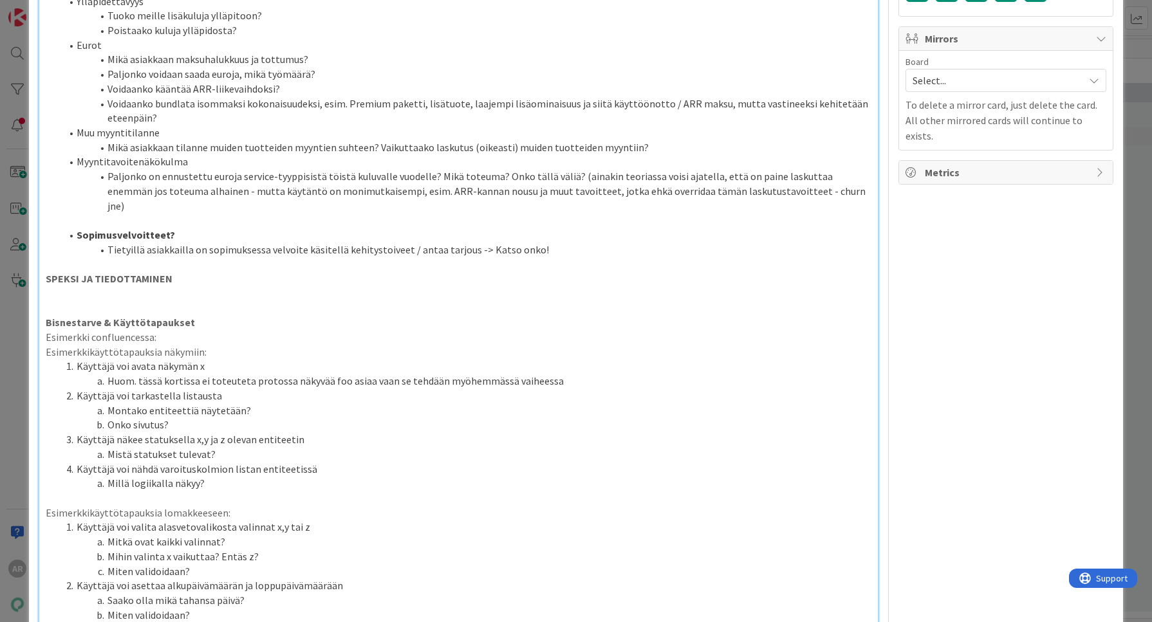
scroll to position [384, 0]
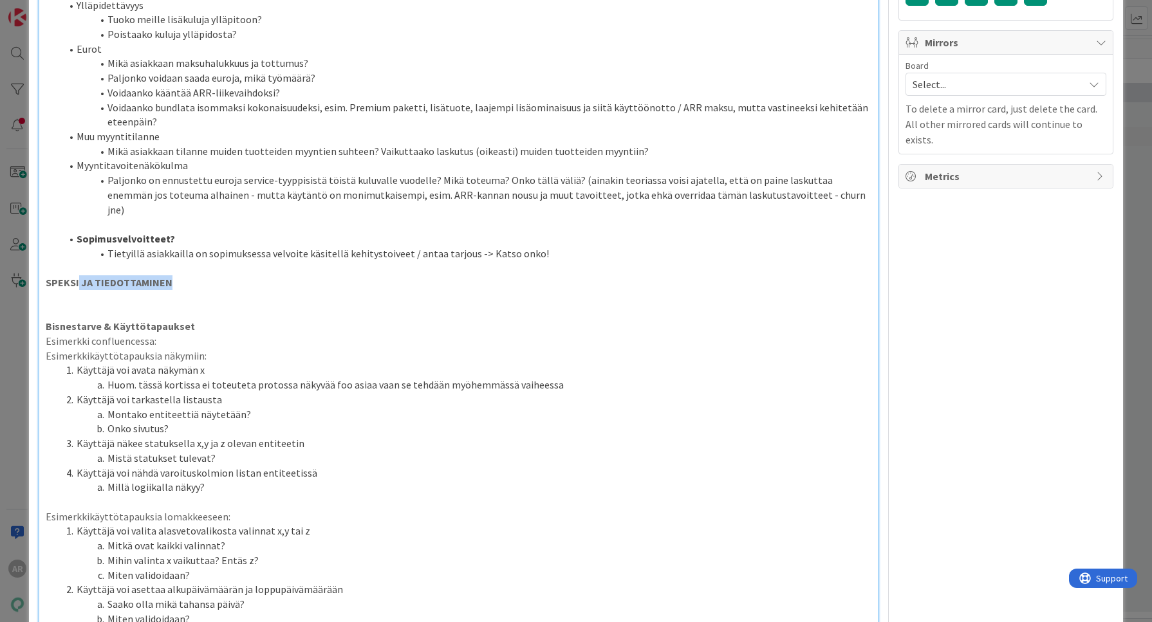
drag, startPoint x: 187, startPoint y: 268, endPoint x: 78, endPoint y: 267, distance: 108.8
click at [78, 276] on p "SPEKSI JA TIEDOTTAMINEN" at bounding box center [459, 283] width 827 height 15
click at [89, 305] on p at bounding box center [459, 312] width 827 height 15
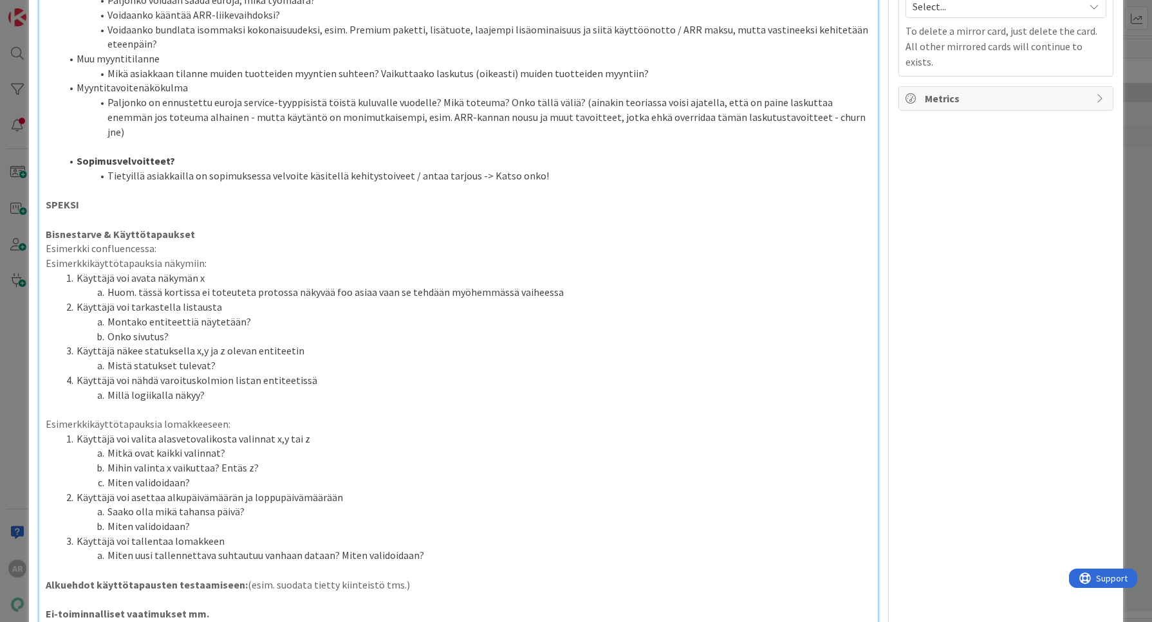
scroll to position [706, 0]
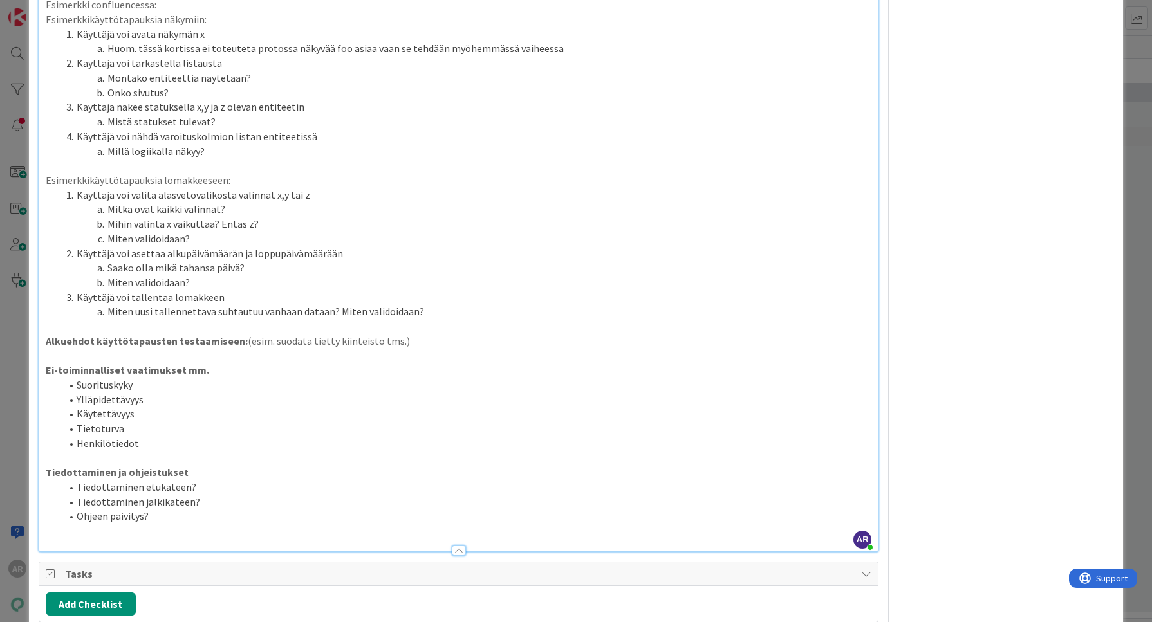
click at [158, 436] on li "Henkilötiedot" at bounding box center [466, 443] width 811 height 15
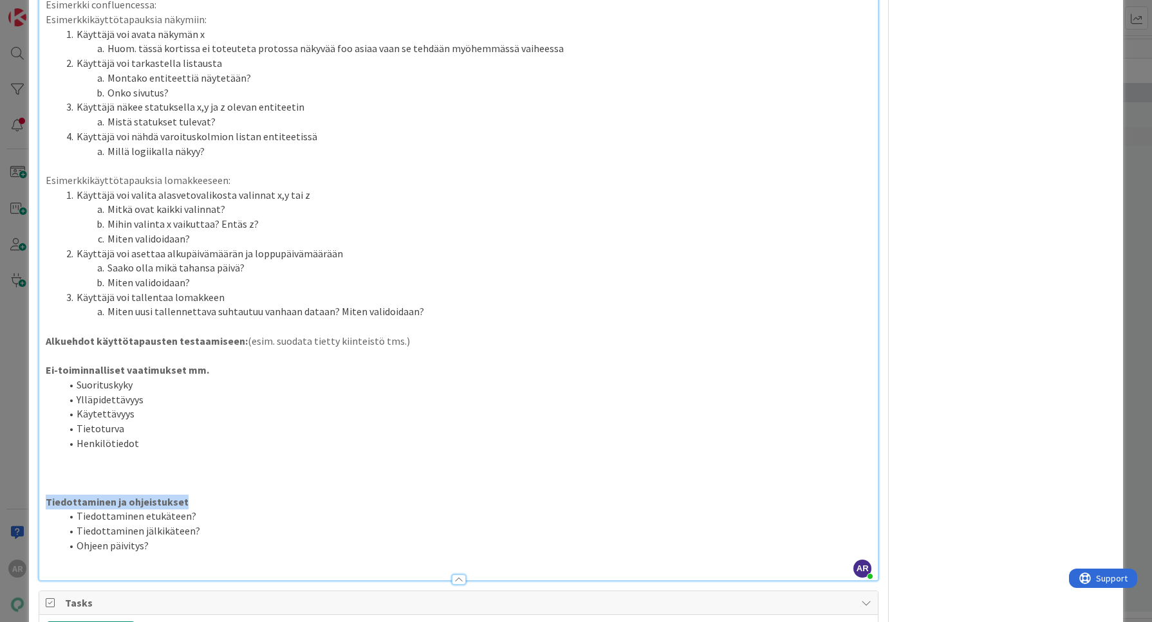
drag, startPoint x: 191, startPoint y: 482, endPoint x: 36, endPoint y: 480, distance: 154.5
click at [36, 480] on div "ID 21638 PRE Tuotehallinta - Kehitysideat Readme Title 6 / 128 Muotti Descripti…" at bounding box center [576, 212] width 1095 height 1801
click at [144, 480] on p at bounding box center [459, 487] width 827 height 15
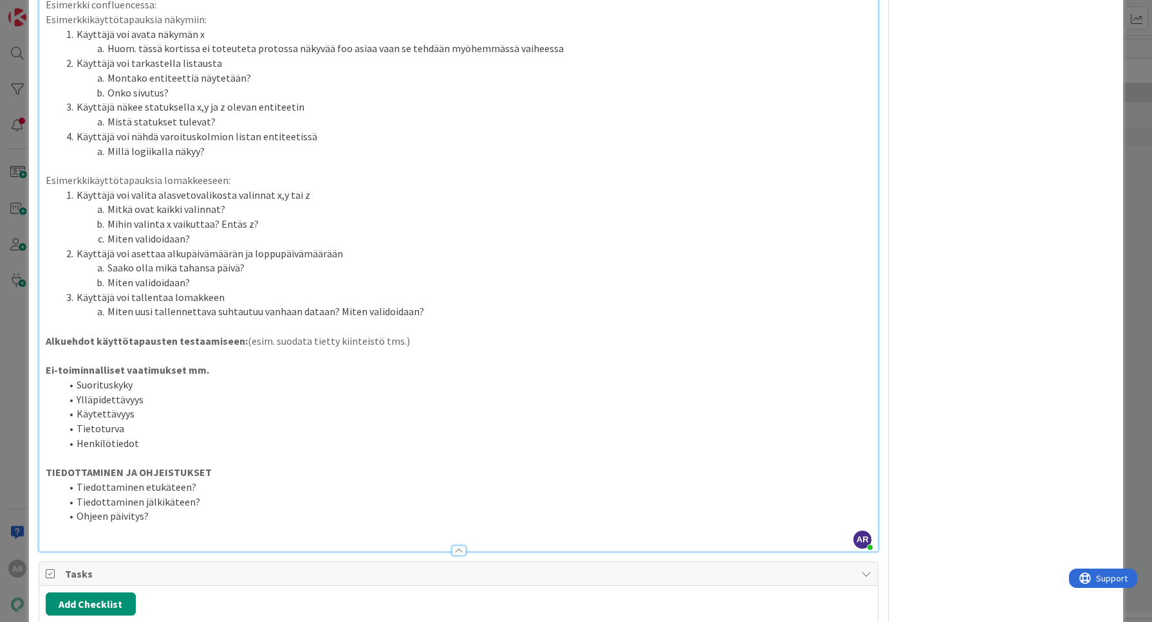
click at [274, 465] on p "TIEDOTTAMINEN JA OHJEISTUKSET" at bounding box center [459, 472] width 827 height 15
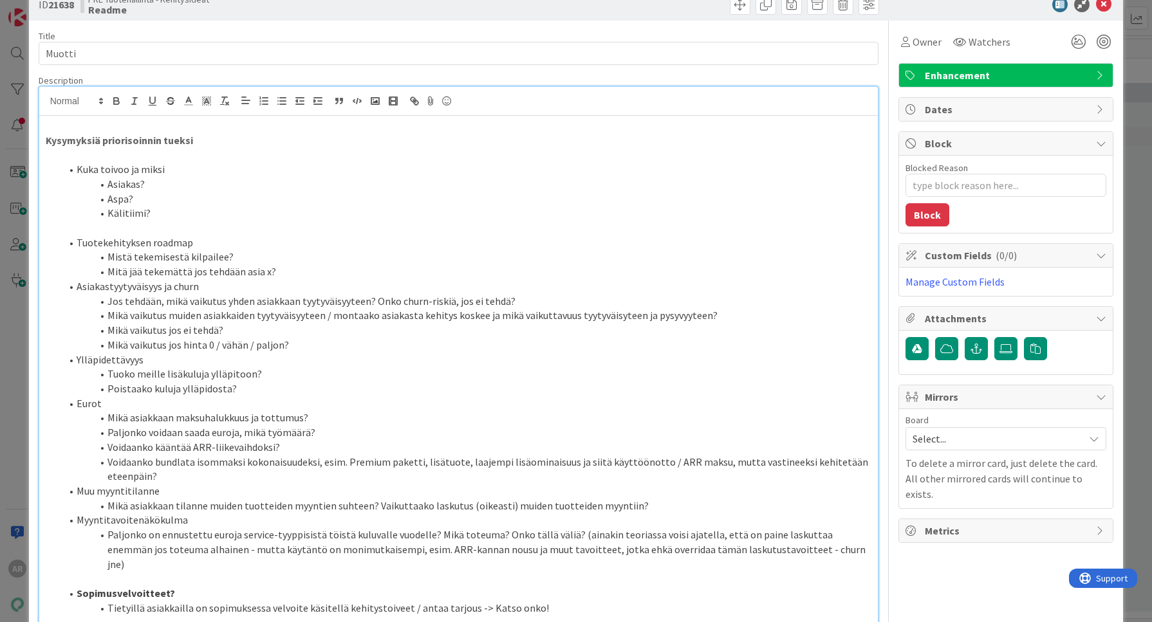
scroll to position [0, 0]
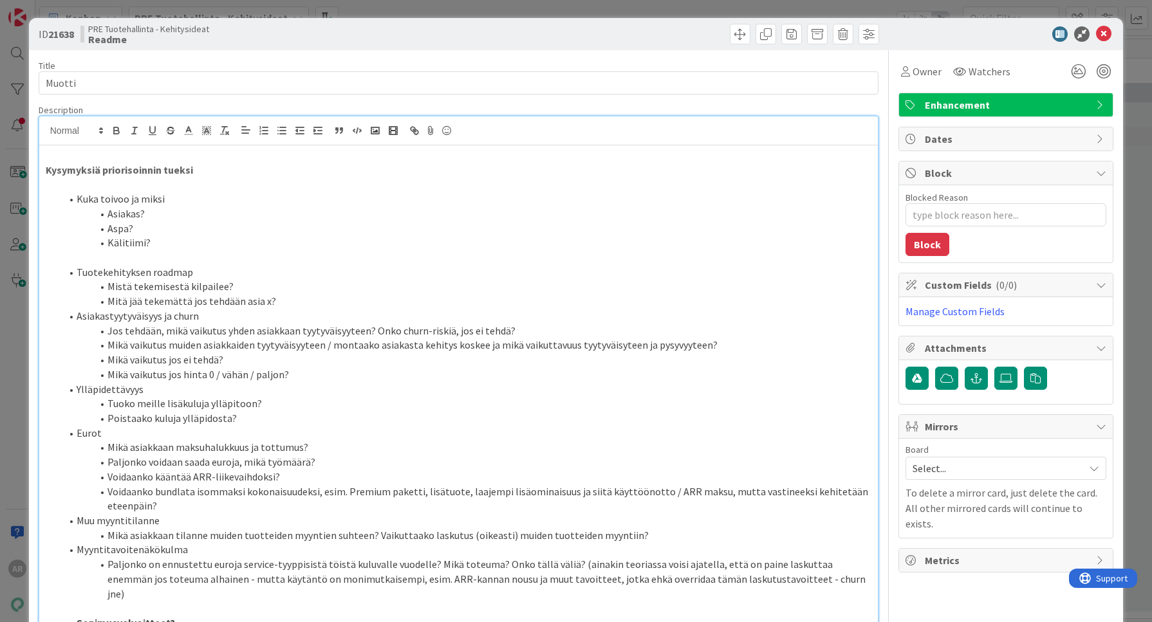
click at [116, 155] on p at bounding box center [459, 155] width 827 height 15
click at [403, 227] on li "Aspa?" at bounding box center [466, 228] width 811 height 15
click at [0, 351] on div "ID 21638 PRE Tuotehallinta - Kehitysideat Readme Title 6 / 128 Muotti Descripti…" at bounding box center [576, 311] width 1152 height 622
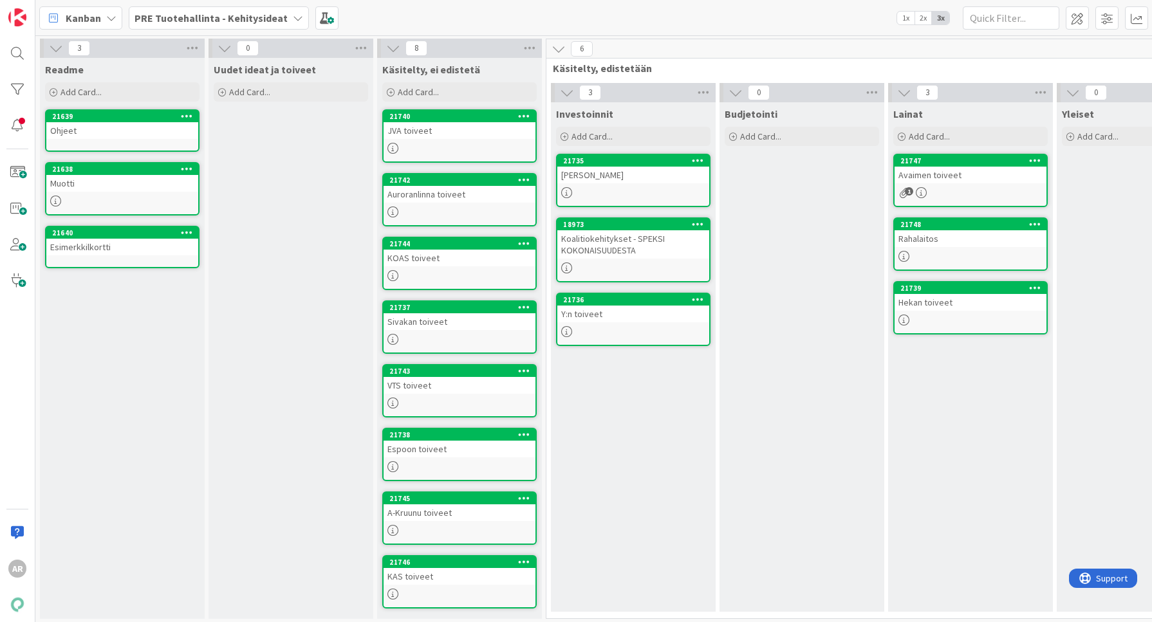
click at [245, 20] on b "PRE Tuotehallinta - Kehitysideat" at bounding box center [211, 18] width 153 height 13
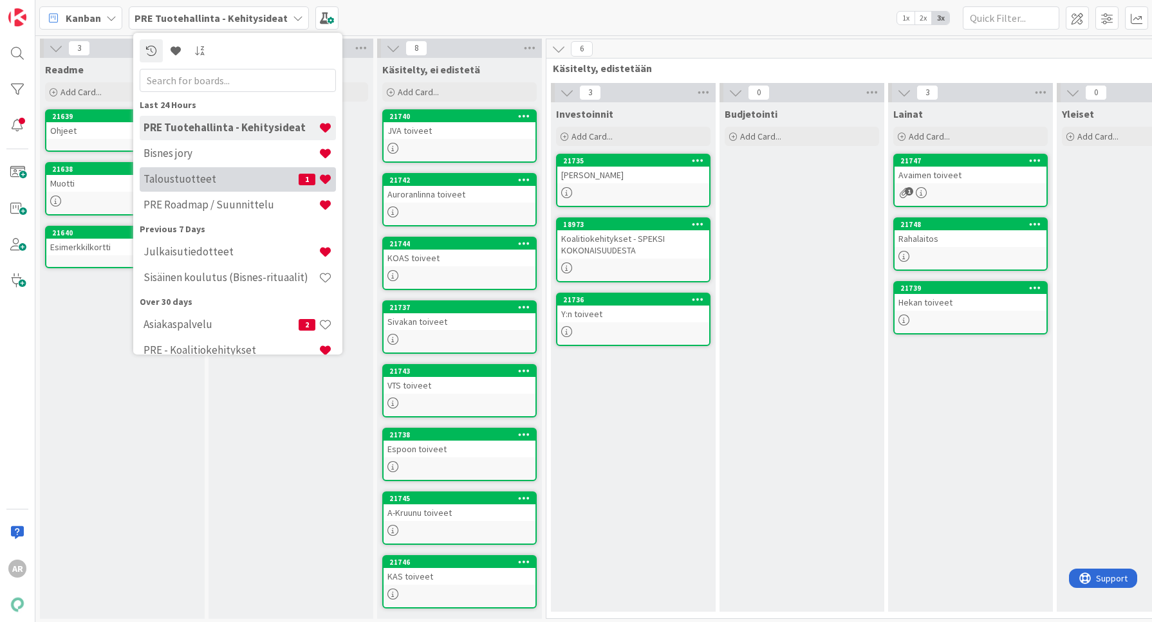
click at [219, 174] on h4 "Taloustuotteet" at bounding box center [221, 179] width 155 height 13
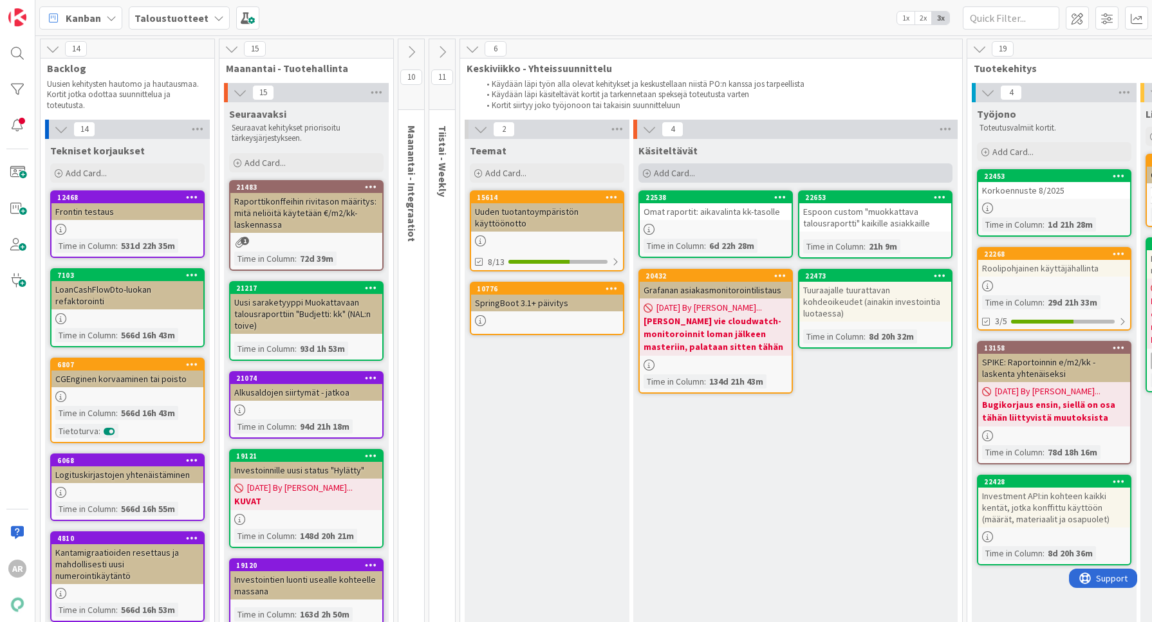
click at [729, 166] on div "Add Card..." at bounding box center [796, 173] width 314 height 19
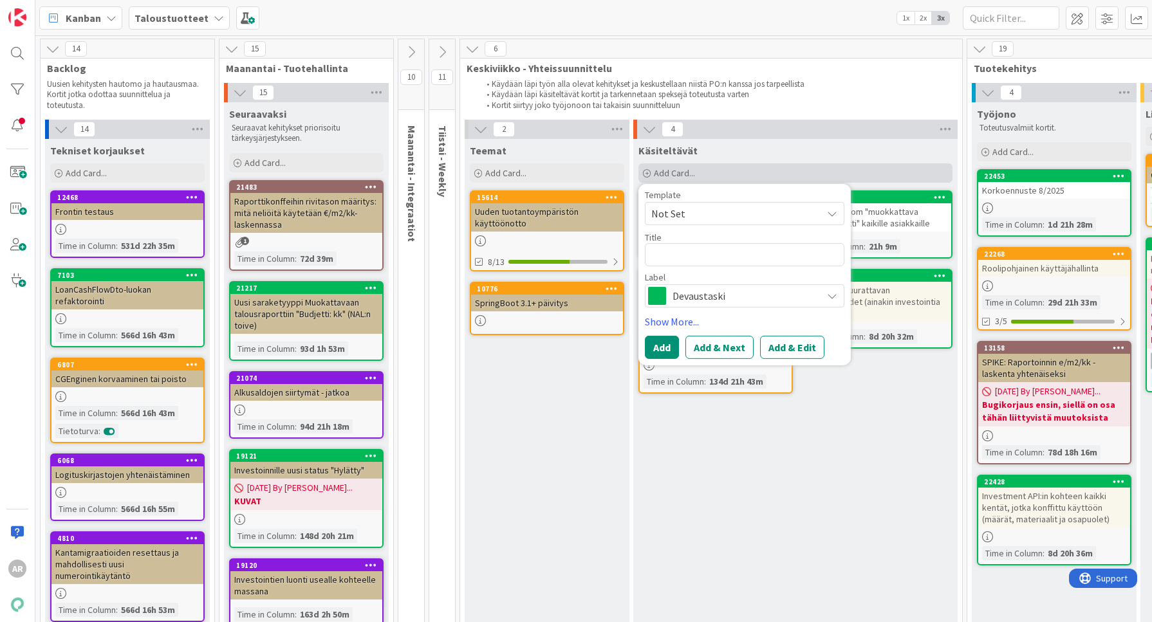
type textarea "x"
type textarea "T"
type textarea "x"
type textarea "Te"
type textarea "x"
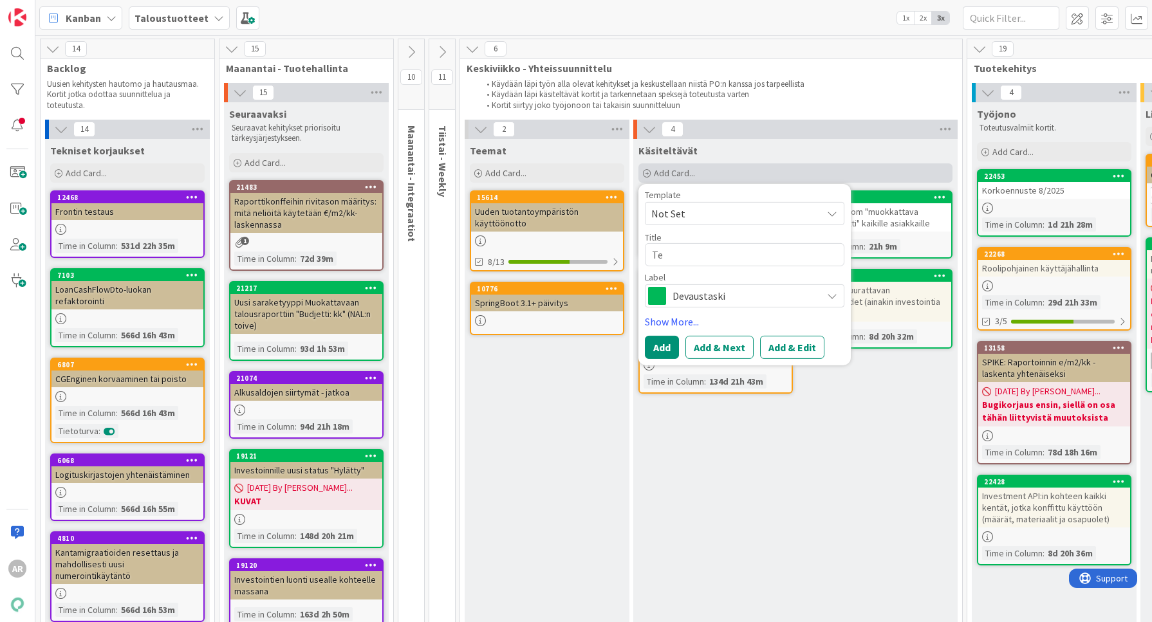
type textarea "Tes"
type textarea "x"
type textarea "Test"
type textarea "x"
type textarea "Testa"
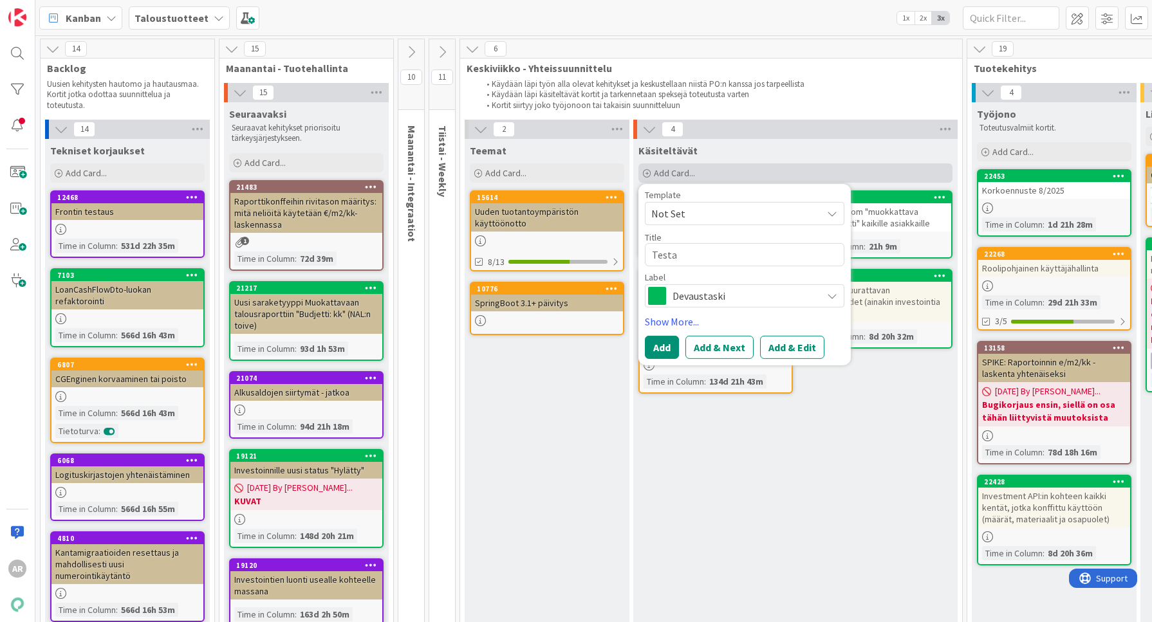
type textarea "x"
type textarea "Testau"
type textarea "x"
type textarea "Testaus"
type textarea "x"
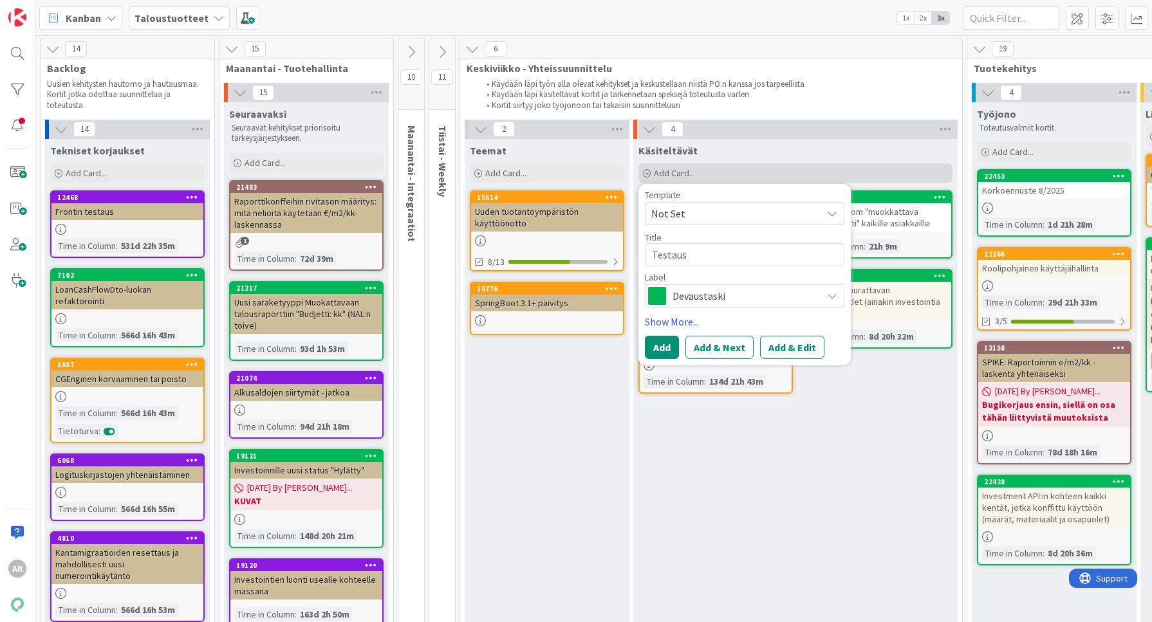
type textarea "[DEMOGRAPHIC_DATA]"
type textarea "x"
type textarea "[DEMOGRAPHIC_DATA]"
type textarea "x"
type textarea "Testaushaa"
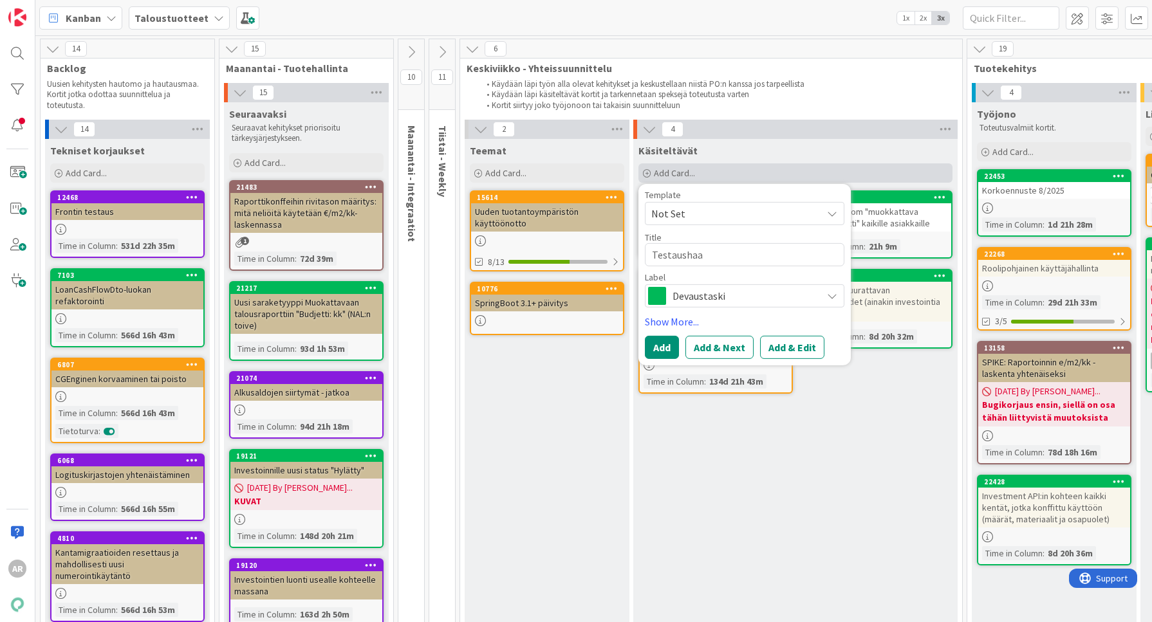
type textarea "x"
type textarea "Testaushaar"
type textarea "x"
type textarea "Testaushaara"
type textarea "x"
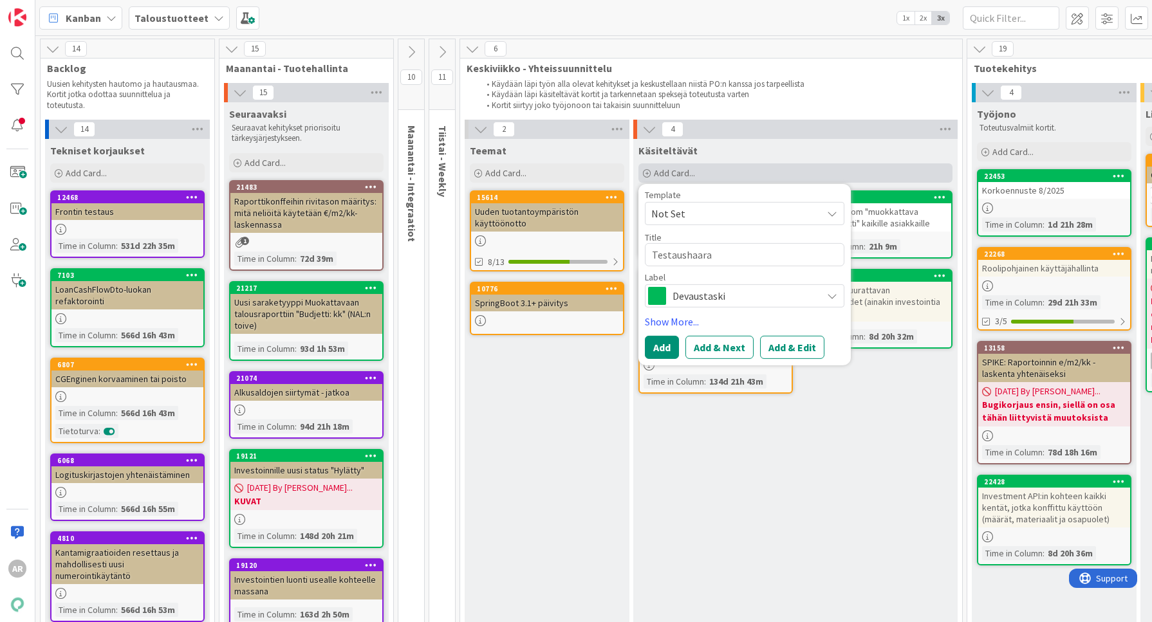
type textarea "Testaushaara?"
type textarea "x"
type textarea "Testaushaara"
type textarea "x"
type textarea "Testaushaara"
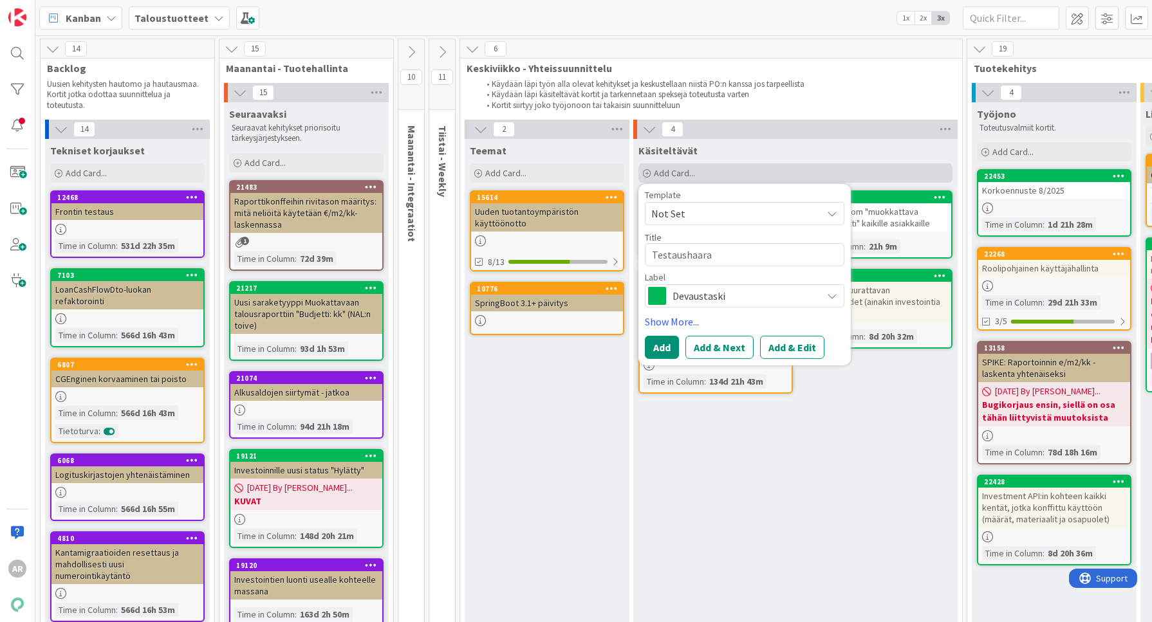
type textarea "x"
type textarea "Testaushaara e"
type textarea "x"
type textarea "Testaushaara en"
type textarea "x"
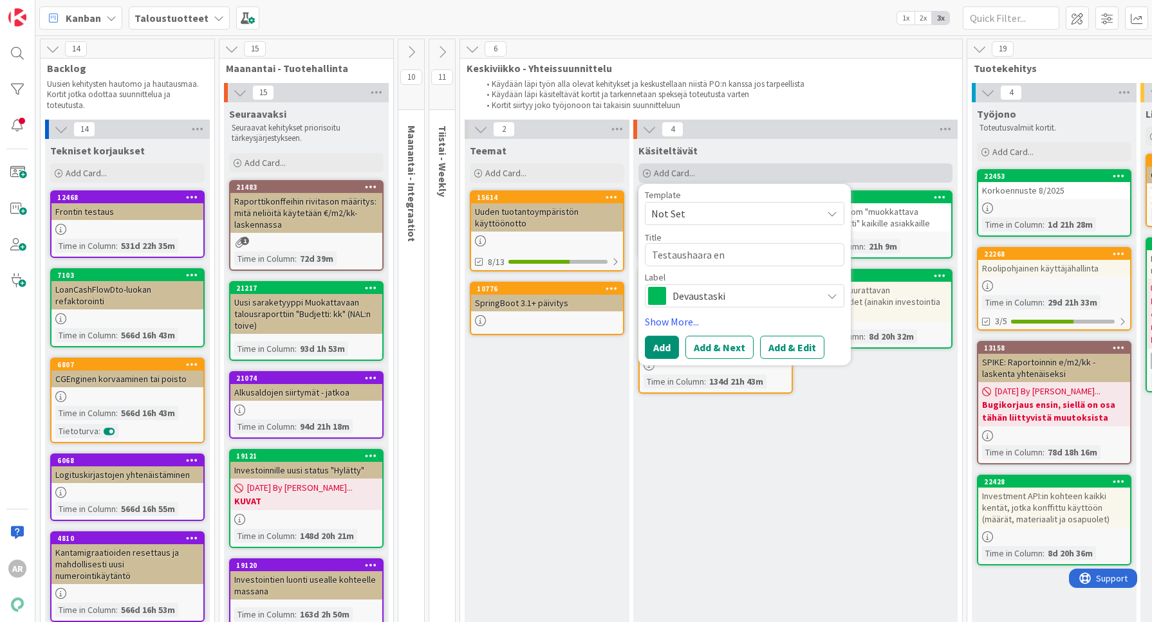
type textarea "Testaushaara enn"
type textarea "x"
type textarea "Testaushaara enne"
type textarea "x"
type textarea "Testaushaara ennen"
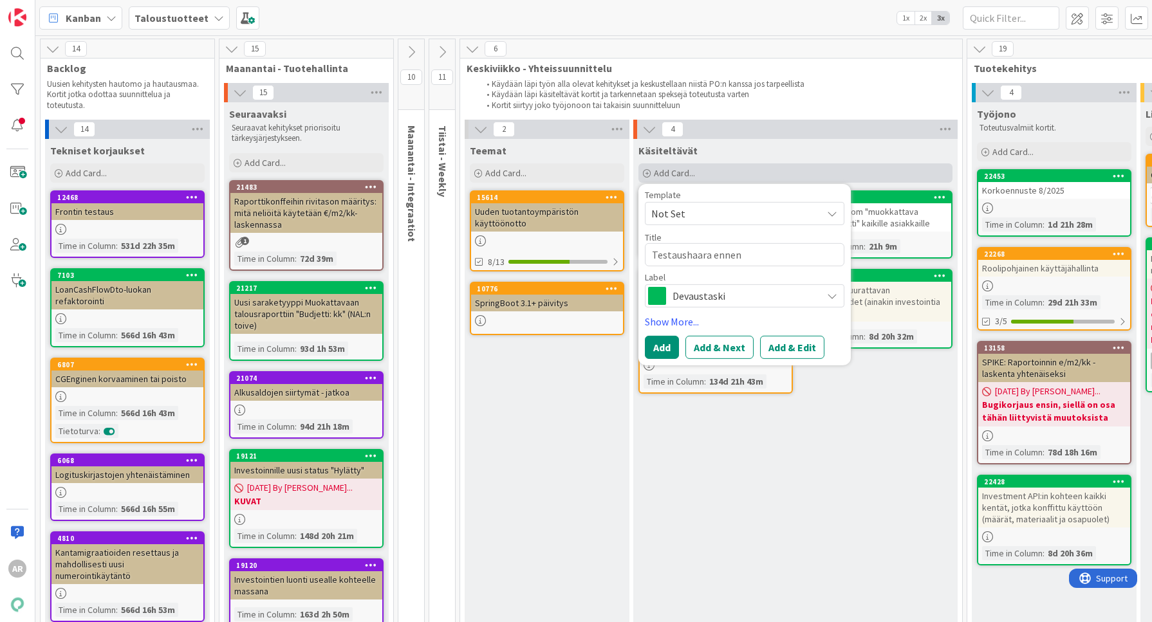
type textarea "x"
type textarea "Testaushaara ennen m"
type textarea "x"
type textarea "Testaushaara ennen ma"
type textarea "x"
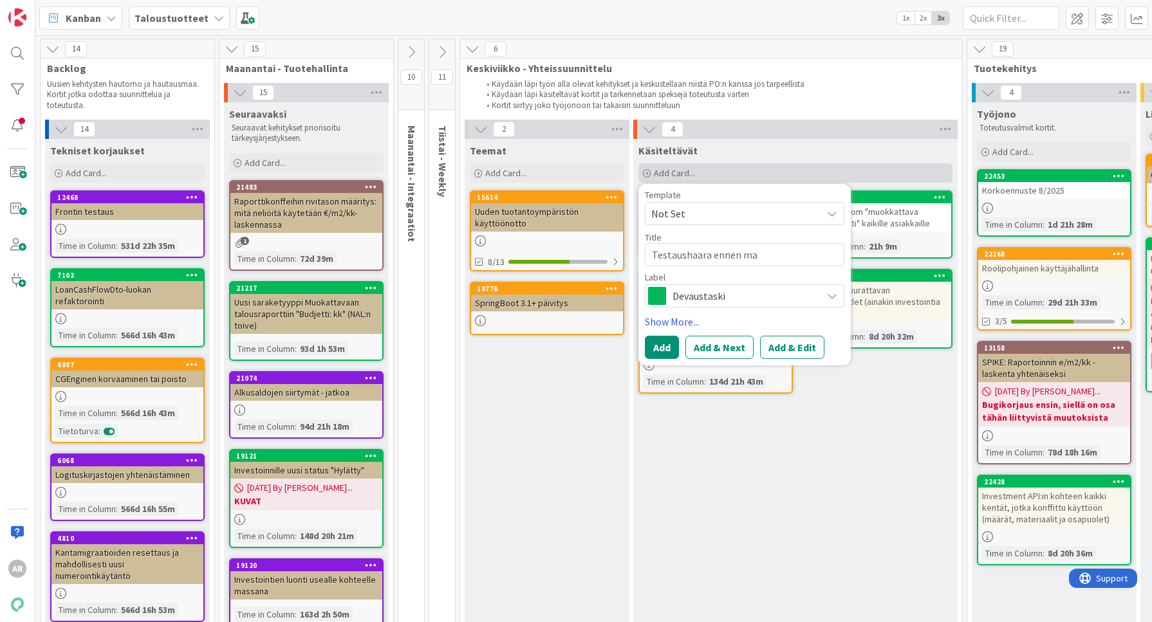
type textarea "Testaushaara ennen mas"
type textarea "x"
type textarea "Testaushaara ennen mast"
type textarea "x"
type textarea "Testaushaara ennen maste"
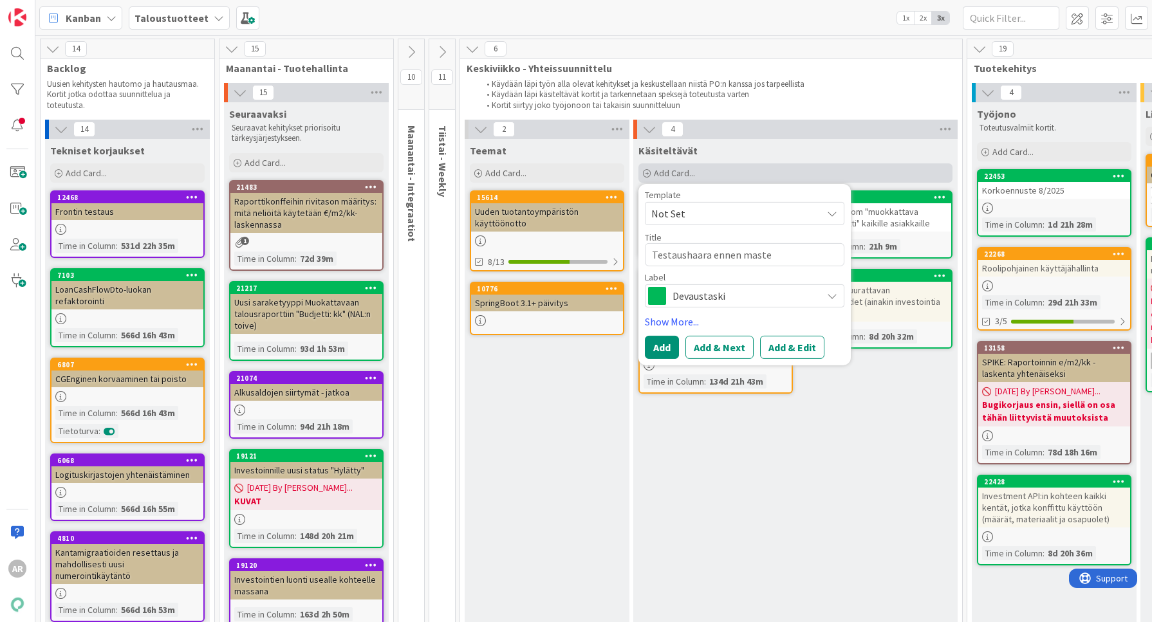
type textarea "x"
type textarea "Testaushaara ennen master"
type textarea "x"
type textarea "Testaushaara ennen mastero"
type textarea "x"
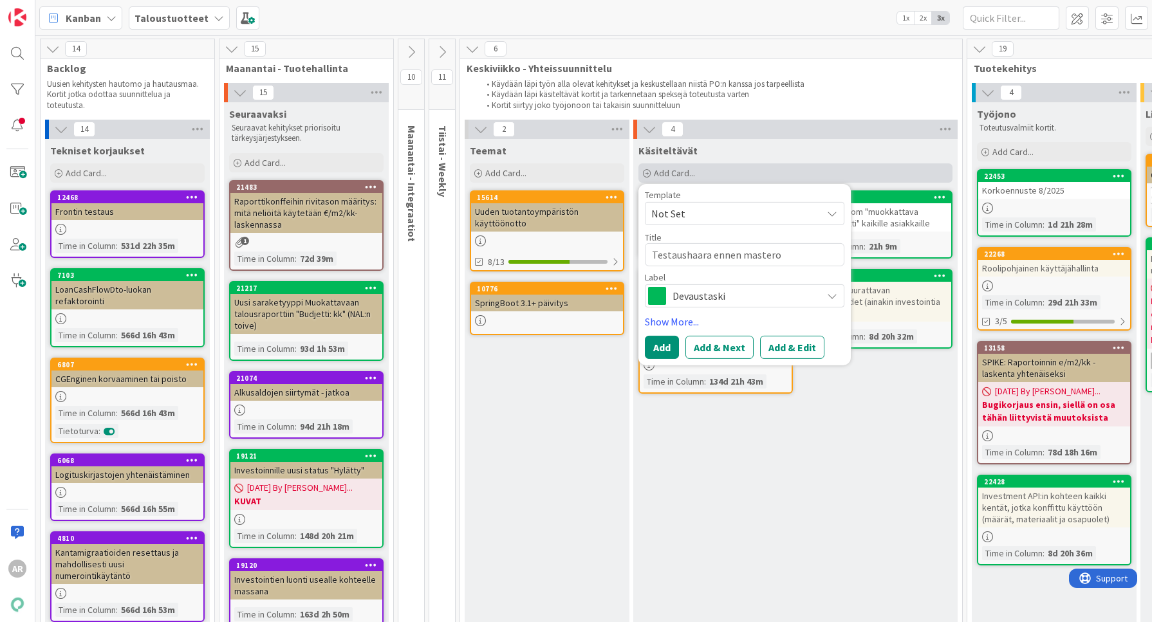
type textarea "Testaushaara ennen masteroi"
type textarea "x"
type textarea "Testaushaara ennen masteroin"
type textarea "x"
type textarea "Testaushaara ennen masteroint"
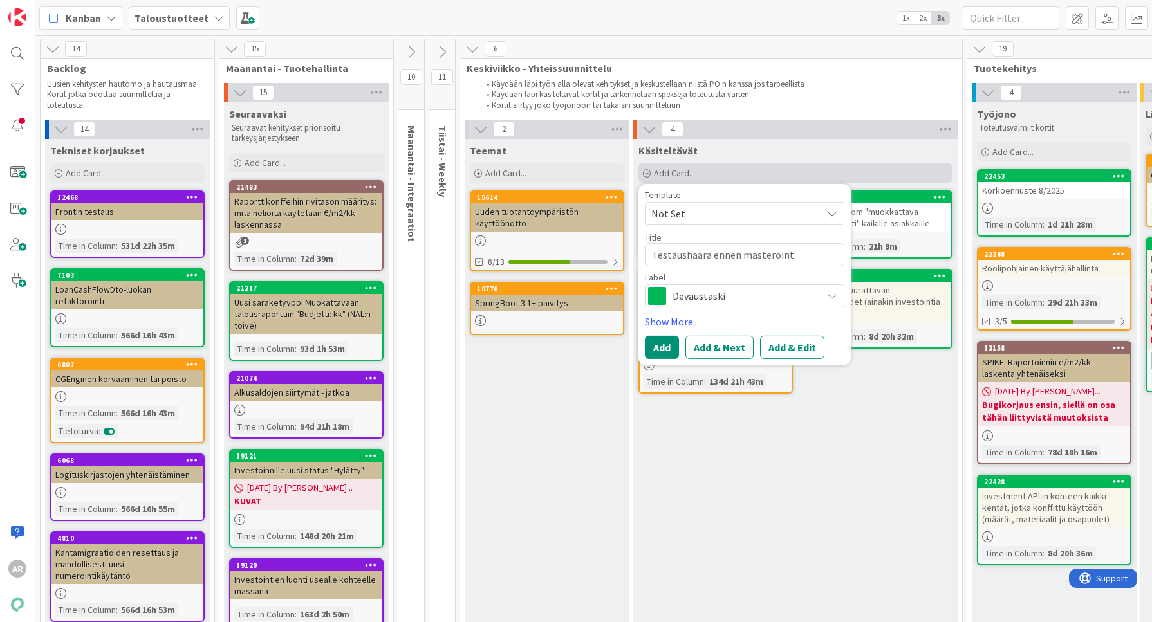
type textarea "x"
type textarea "Testaushaara ennen masterointi"
type textarea "x"
type textarea "Testaushaara ennen masterointia"
type textarea "x"
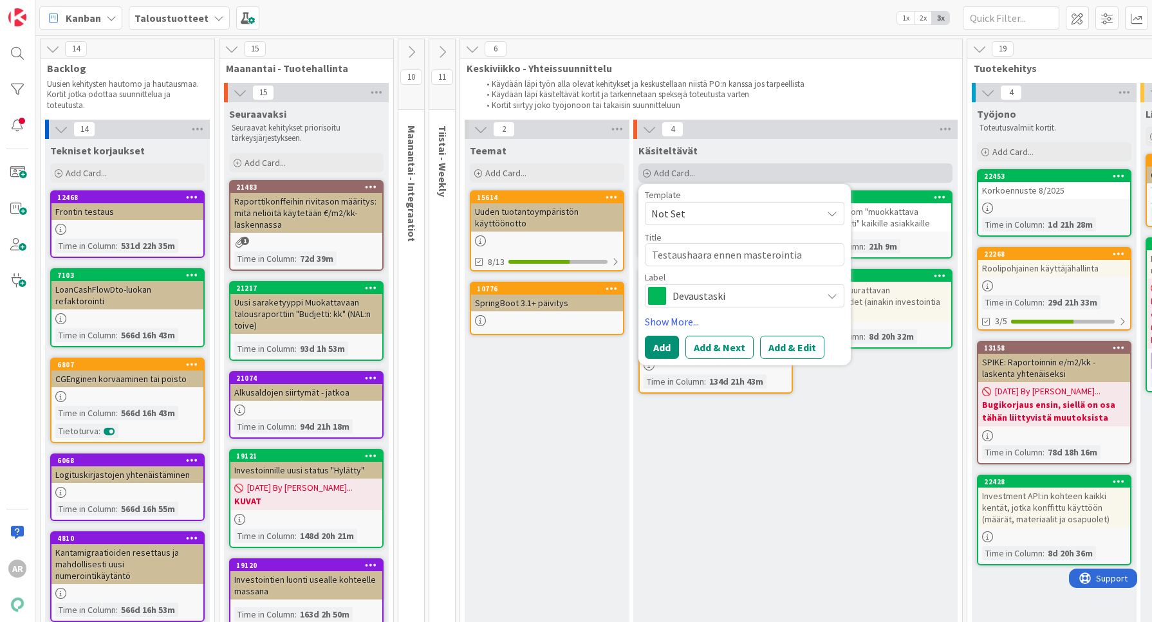
type textarea "Testaushaara ennen masterointia?"
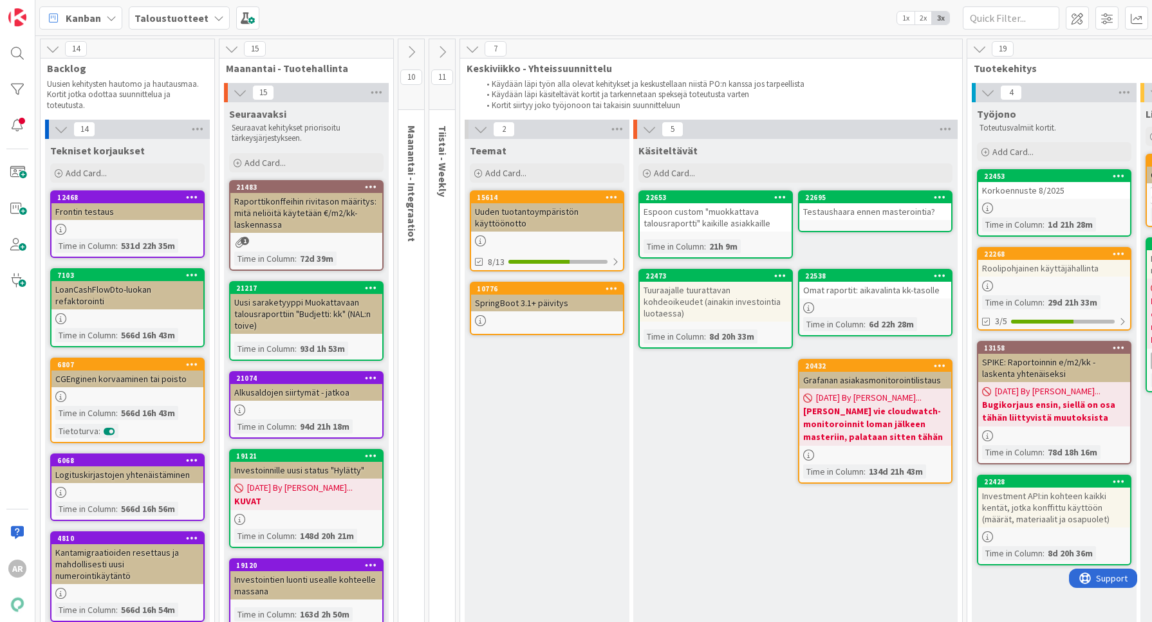
click at [888, 202] on div "22695" at bounding box center [875, 198] width 152 height 12
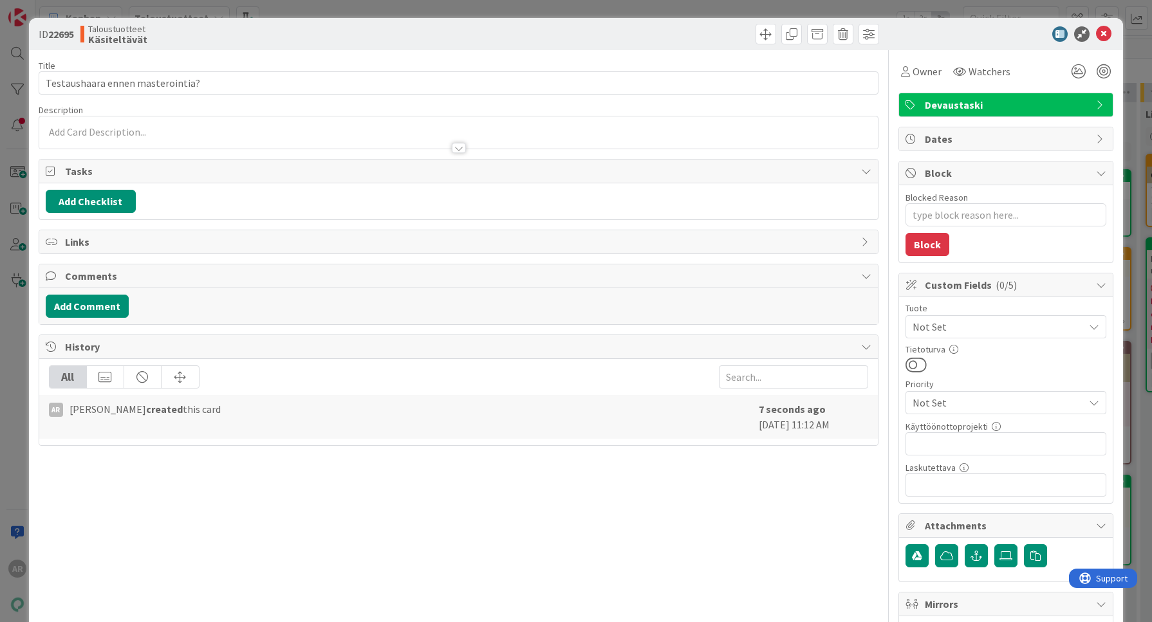
click at [983, 108] on span "Devaustaski" at bounding box center [1007, 104] width 165 height 15
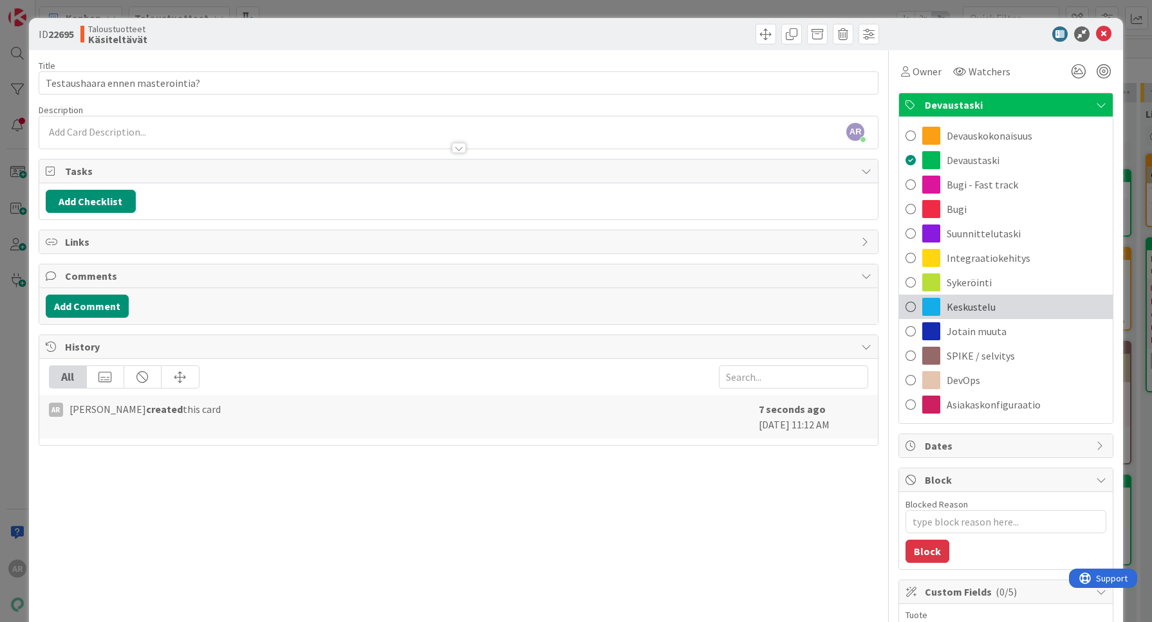
click at [933, 308] on div "Keskustelu" at bounding box center [1006, 307] width 214 height 24
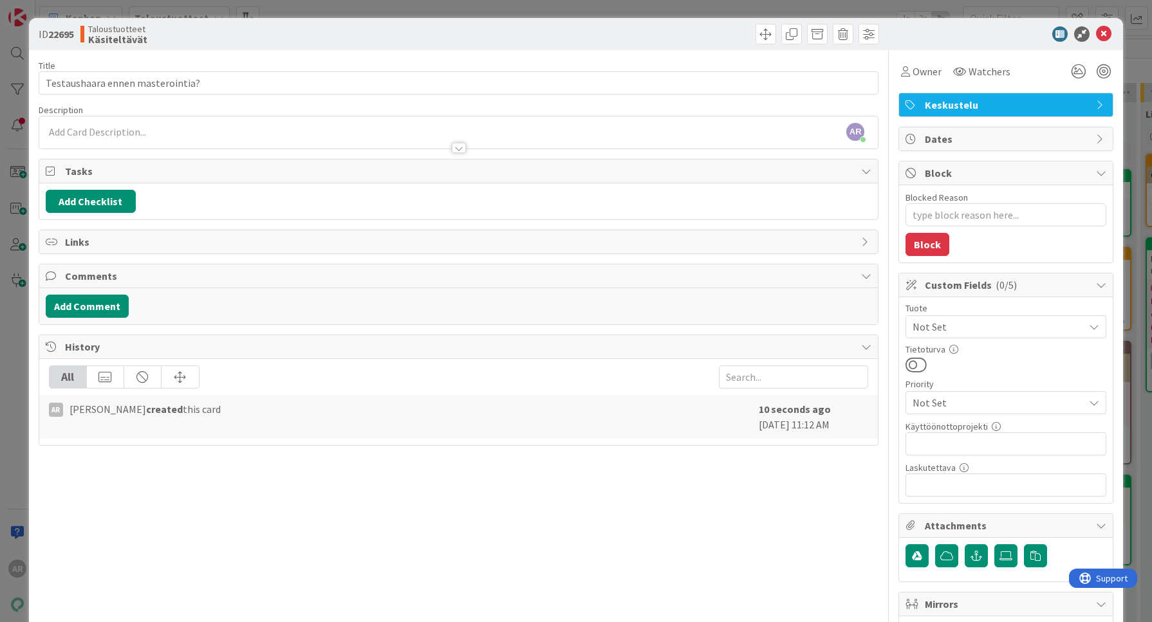
click at [5, 472] on div "ID 22695 Taloustuotteet Käsiteltävät Title 32 / 128 Testaushaara ennen masteroi…" at bounding box center [576, 311] width 1152 height 622
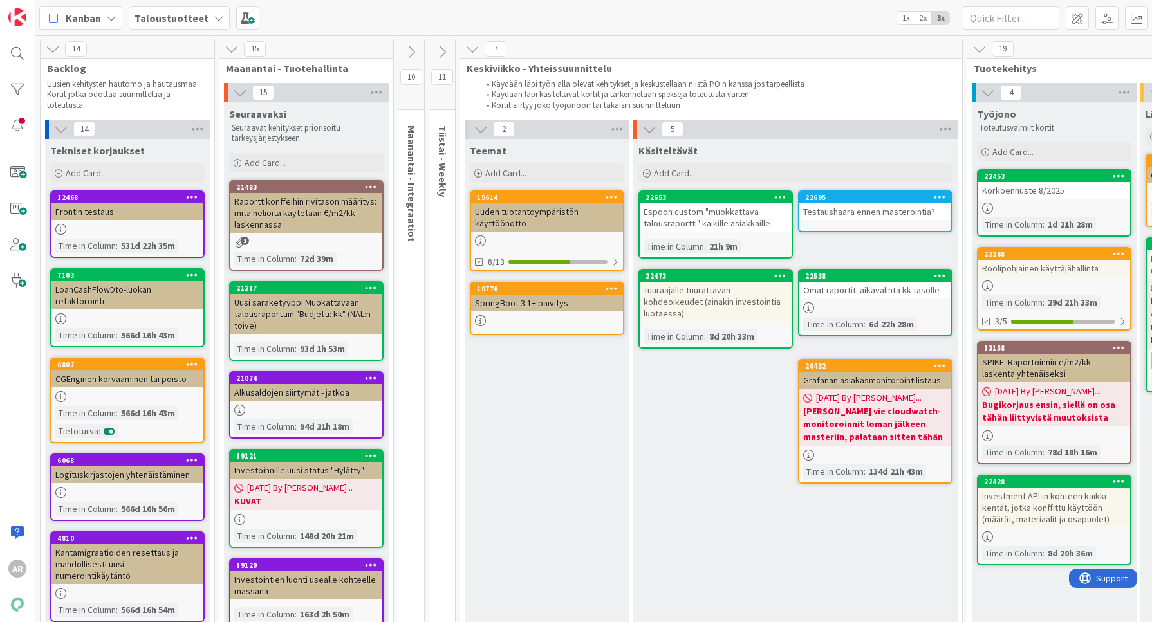
click at [843, 205] on div "Testaushaara ennen masterointia?" at bounding box center [875, 211] width 152 height 17
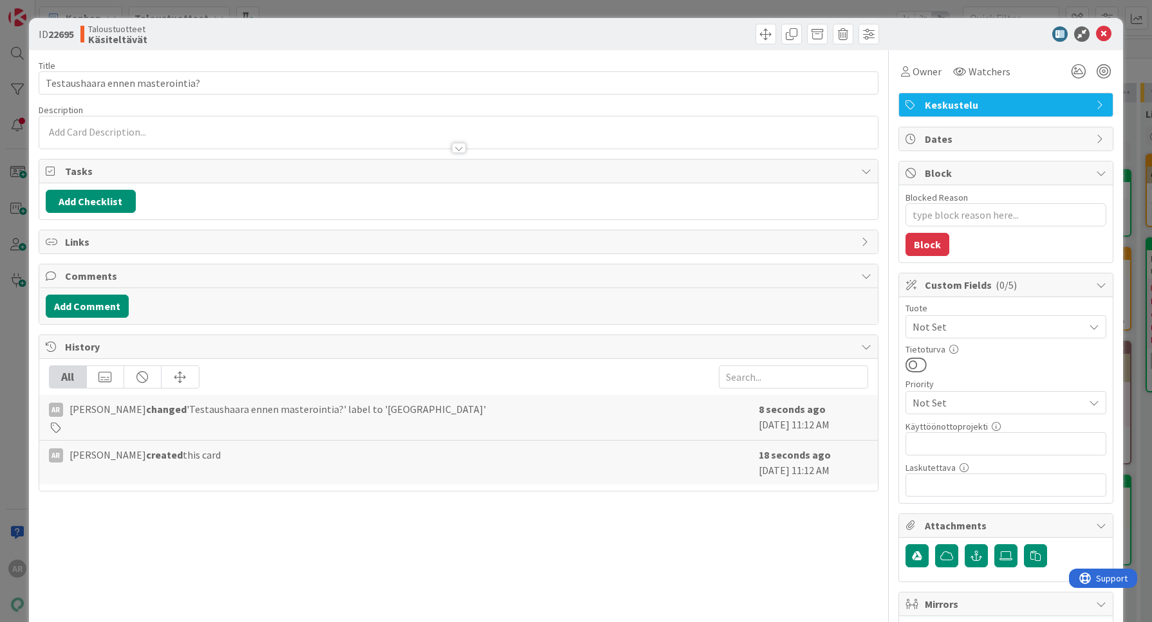
type textarea "x"
click at [342, 82] on input "Testaushaara ennen masterointia?" at bounding box center [459, 82] width 841 height 23
type input "Testaushaara ennen masterointia?"
type textarea "x"
type input "Testaushaara ennen masterointia? Julkais"
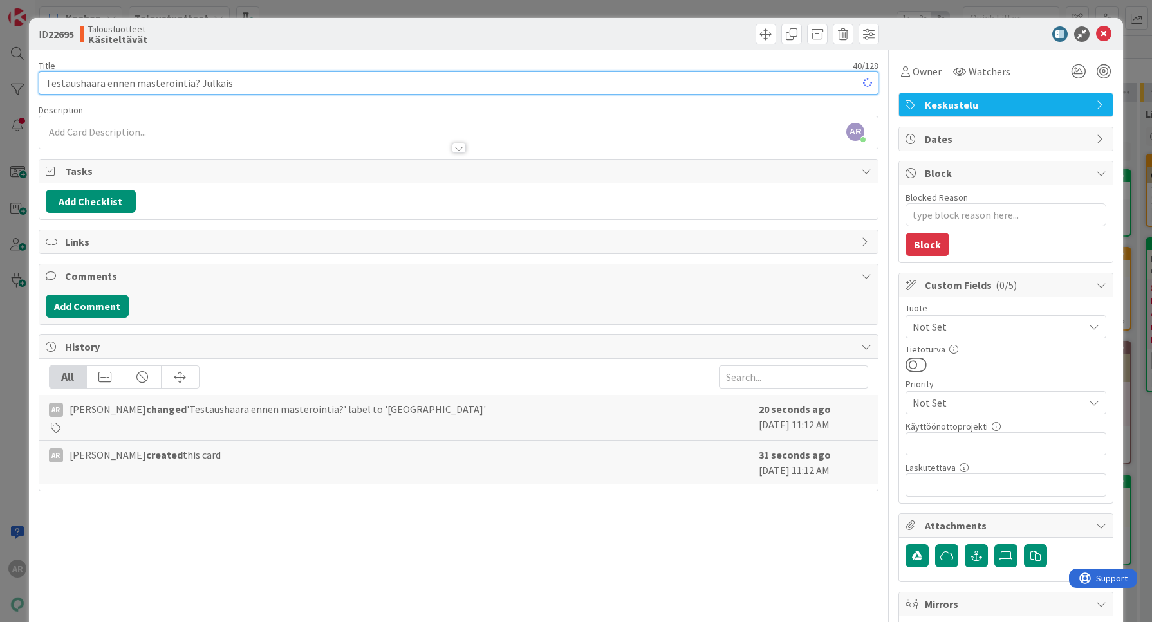
type textarea "x"
type input "Testaushaara ennen masterointia? Julkaisut"
type textarea "x"
type input "Testaushaara ennen masterointia? Julkaisut aina"
type textarea "x"
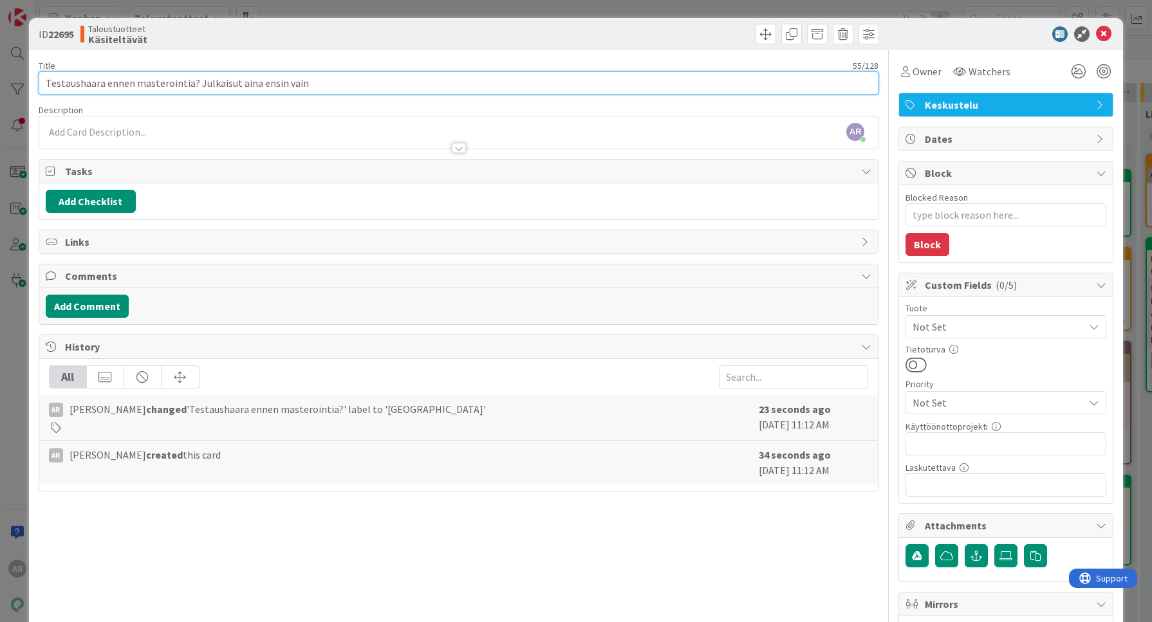
type input "Testaushaara ennen masterointia? Julkaisut aina ensin vain"
type textarea "x"
type input "Testaushaara ennen masterointia? Julkaisut aina ensin vain demopalvel"
type textarea "x"
type input "Testaushaara ennen masterointia? Julkaisut aina ensin vain demopalveluun"
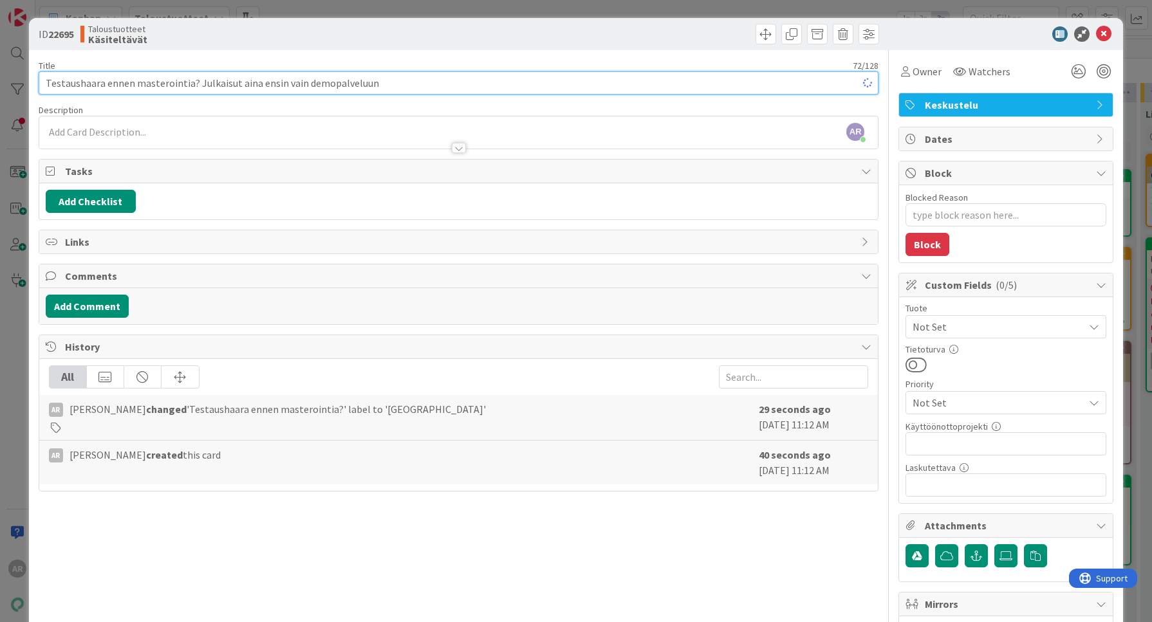
type textarea "x"
type input "Testaushaara ennen masterointia? Julkaisut aina ensin vain demopalveluun, jota …"
type textarea "x"
type input "Testaushaara ennen masterointia? Julkaisut aina ensin vain demopalveluun, jota …"
type textarea "x"
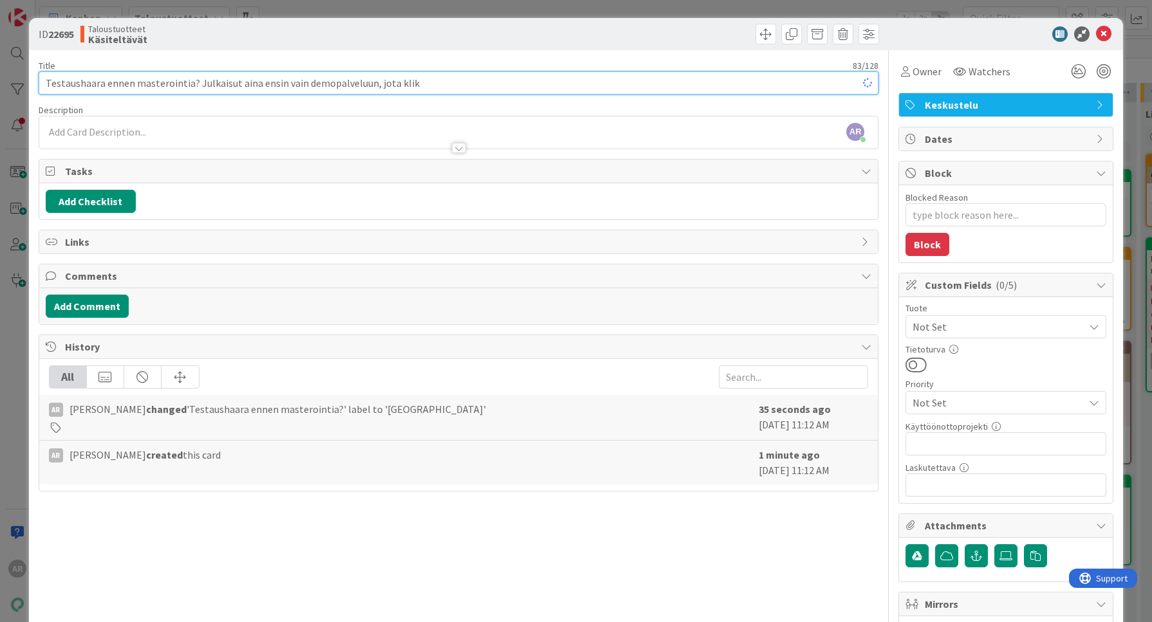
type input "Testaushaara ennen masterointia? Julkaisut aina ensin vain demopalveluun, jota …"
type textarea "x"
type input "Testaushaara ennen masterointia? Julkaisut aina ensin vain demopalveluun, jota …"
type textarea "x"
type input "Testaushaara ennen masterointia? Julkaisut aina ensin vain demopalveluun, jota …"
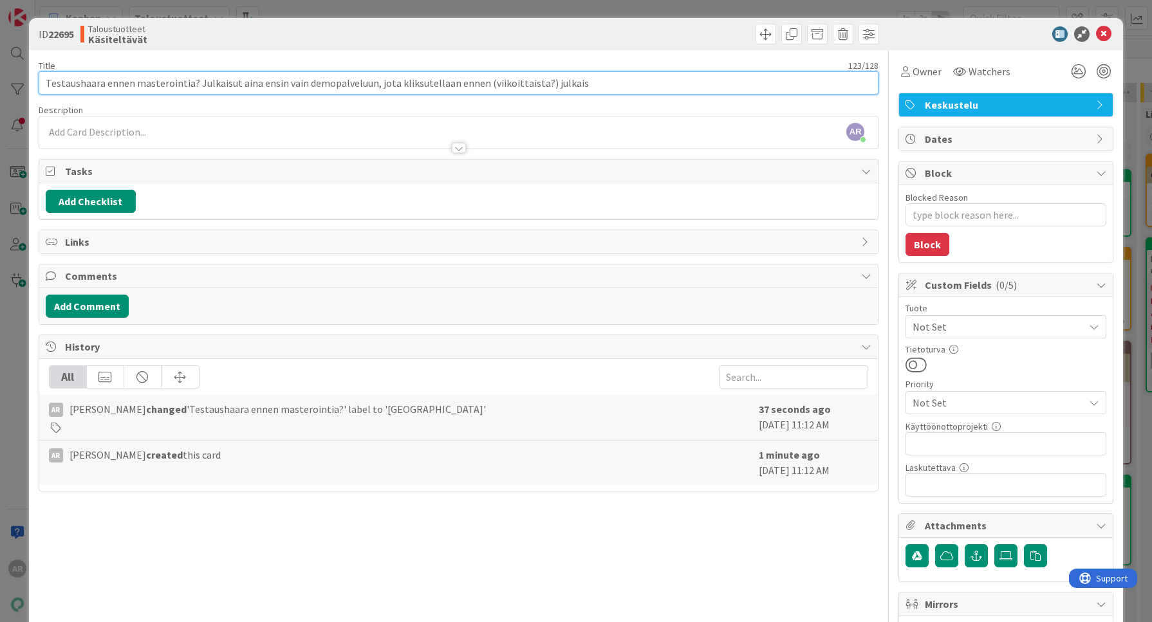
type textarea "x"
type input "Testaushaara ennen masterointia? Julkaisut aina ensin vain demopalveluun, jota …"
type textarea "x"
type input "Testaushaara ennen masterointia? Julkaisut aina ensin vain demopalveluun, jota …"
type textarea "x"
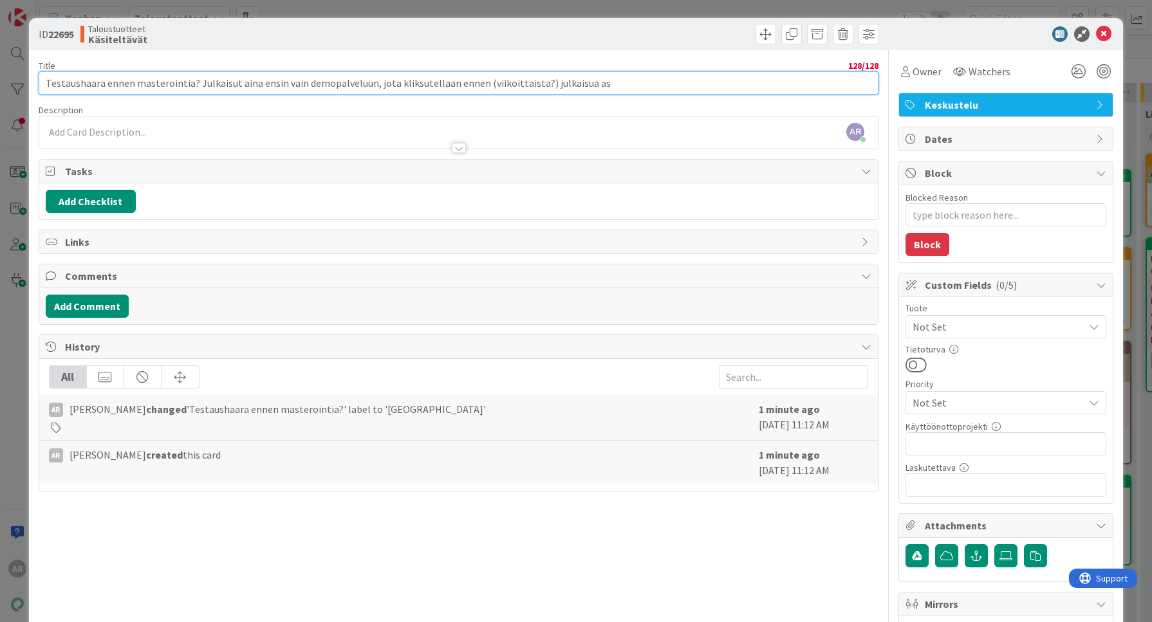
drag, startPoint x: 639, startPoint y: 84, endPoint x: 193, endPoint y: 75, distance: 445.6
click at [193, 75] on input "Testaushaara ennen masterointia? Julkaisut aina ensin vain demopalveluun, jota …" at bounding box center [459, 82] width 841 height 23
type input "Testaushaara ennen masterointia?"
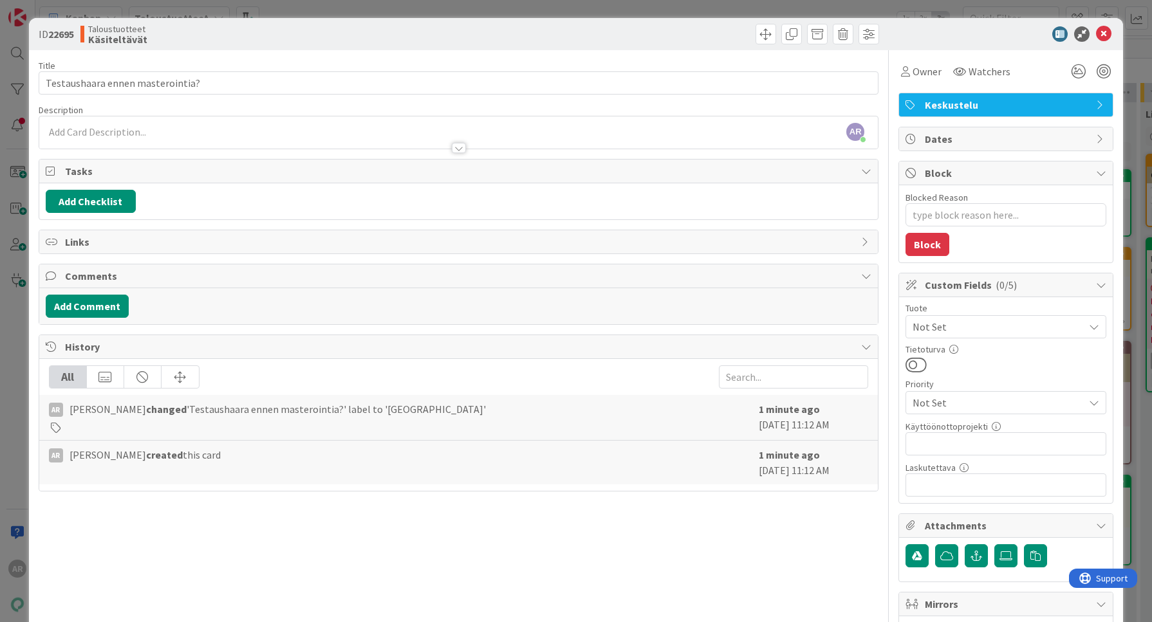
click at [160, 131] on div "AR Altti Rautalahti just joined" at bounding box center [458, 133] width 839 height 32
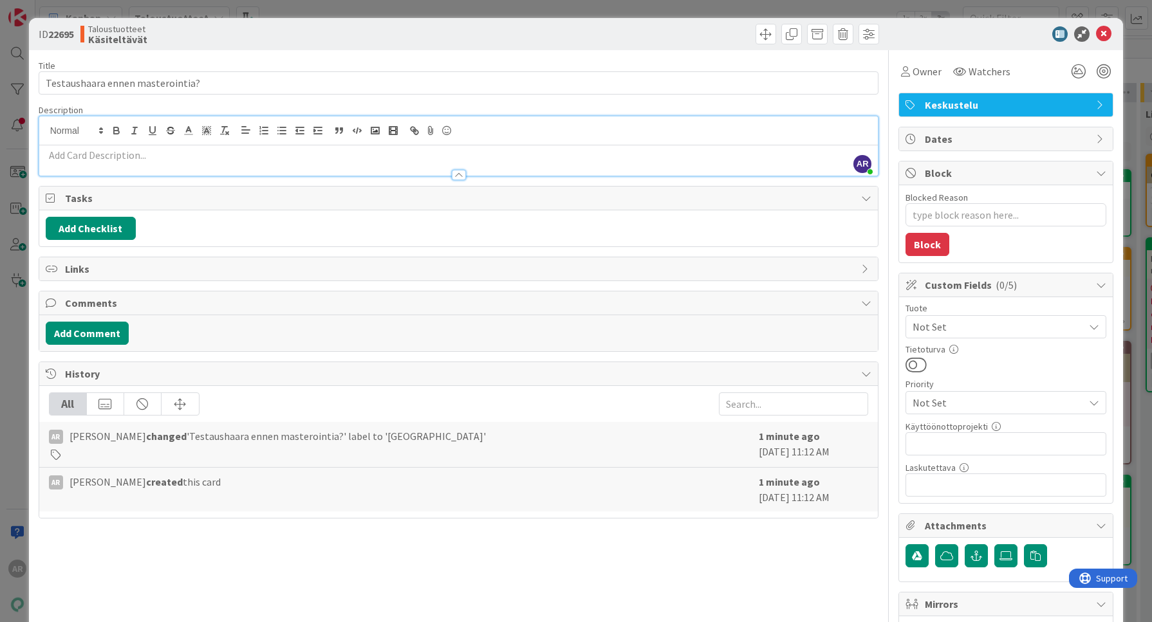
click at [157, 159] on p at bounding box center [459, 155] width 827 height 15
paste div
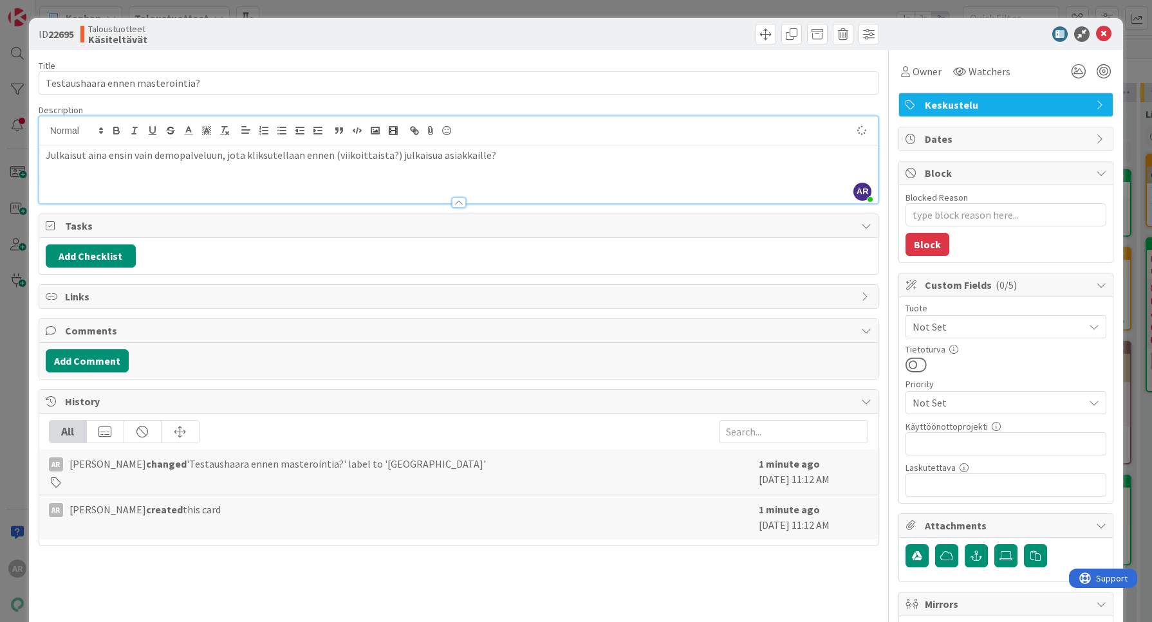
type textarea "x"
click at [9, 424] on div "ID 22695 Taloustuotteet Käsiteltävät Title 32 / 128 Testaushaara ennen masteroi…" at bounding box center [576, 311] width 1152 height 622
